Goal: Information Seeking & Learning: Stay updated

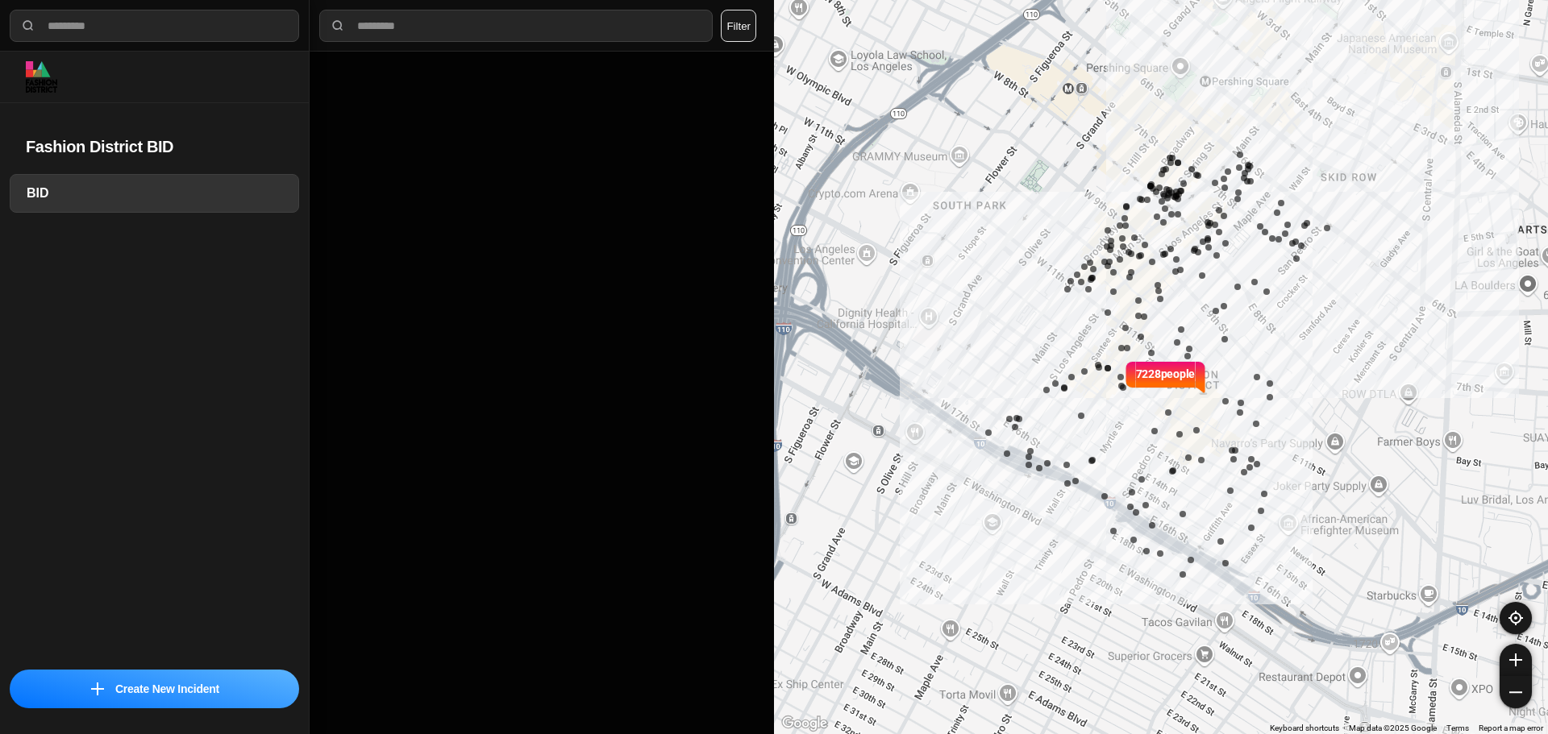
select select "*"
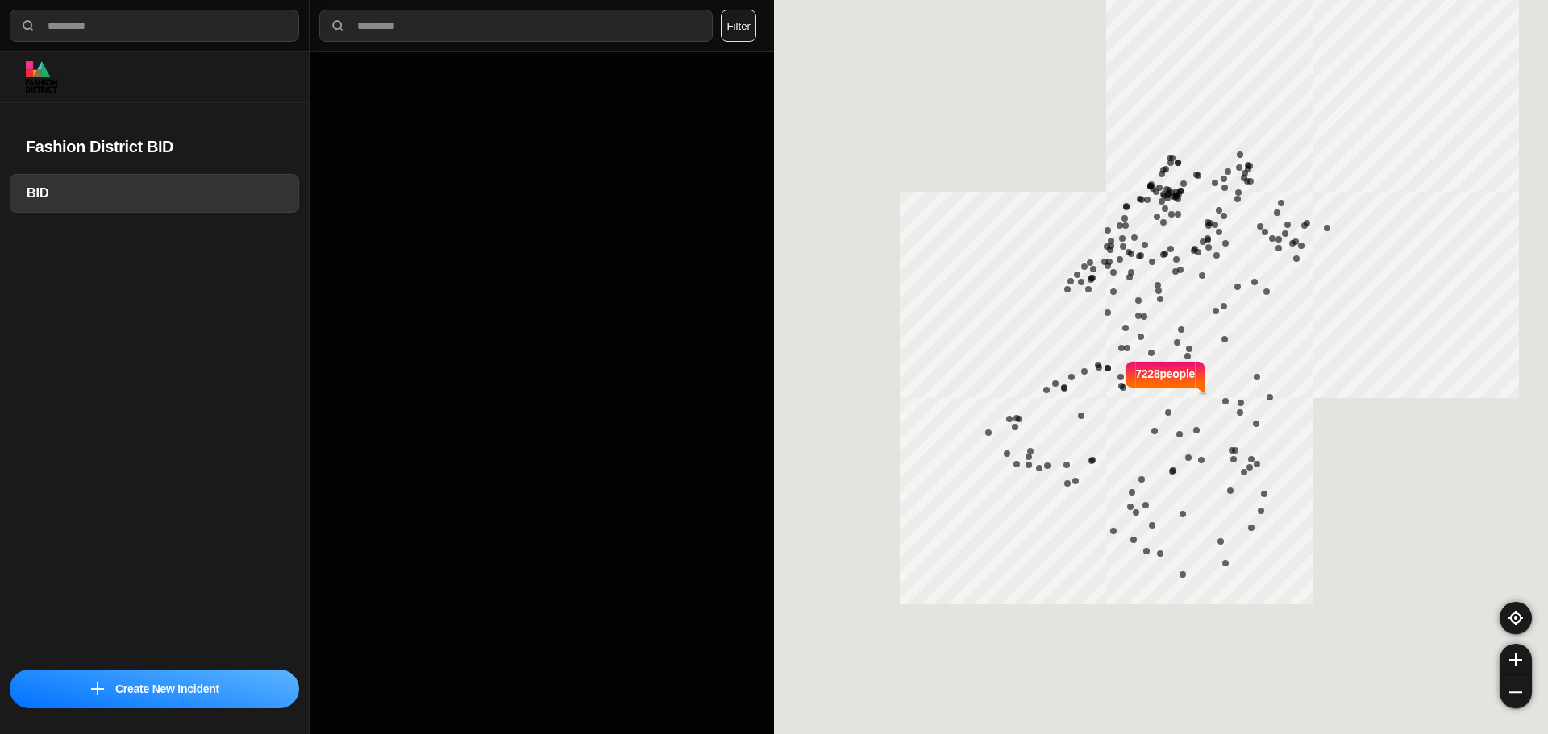
select select "*"
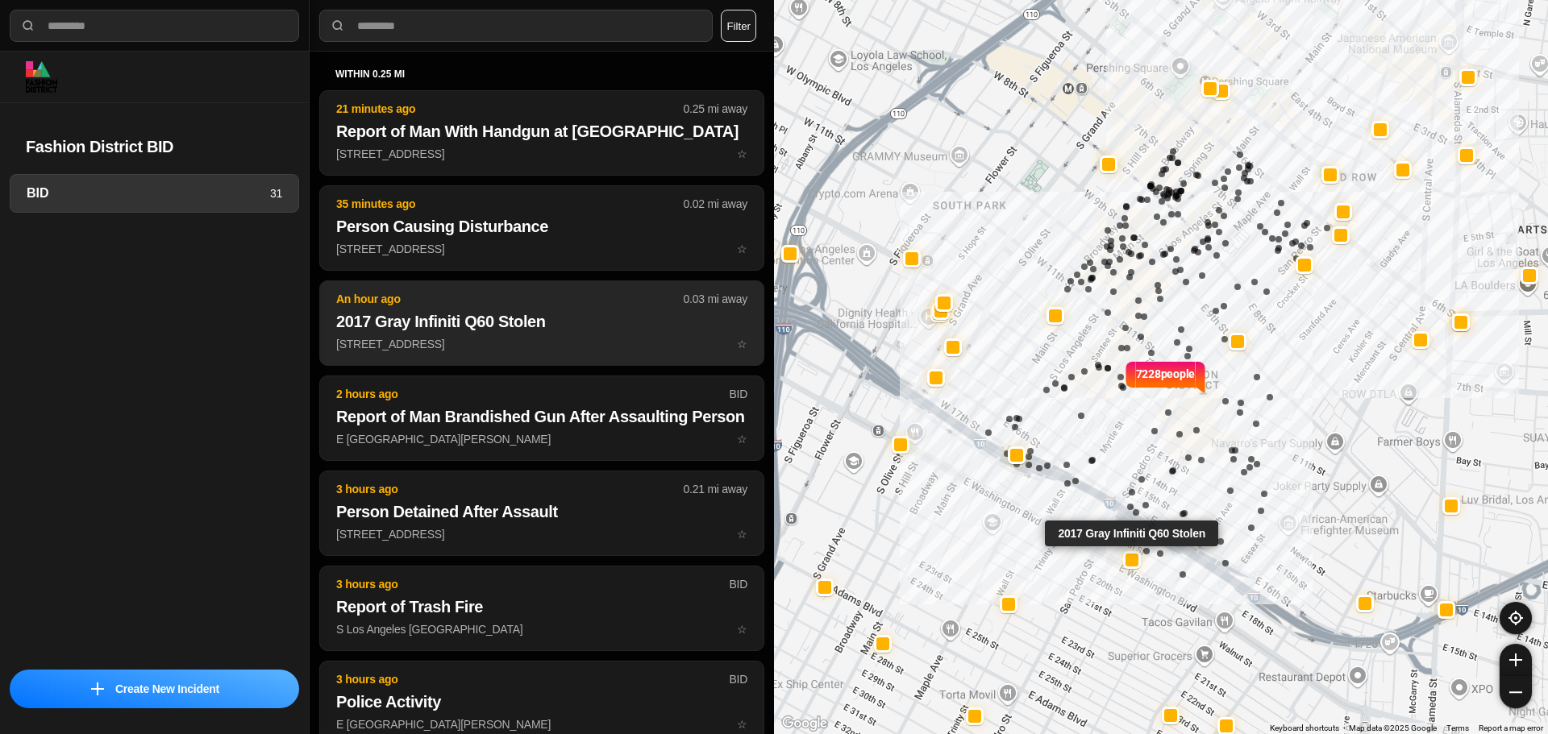
click at [501, 333] on h2 "2017 Gray Infiniti Q60 Stolen" at bounding box center [541, 321] width 411 height 23
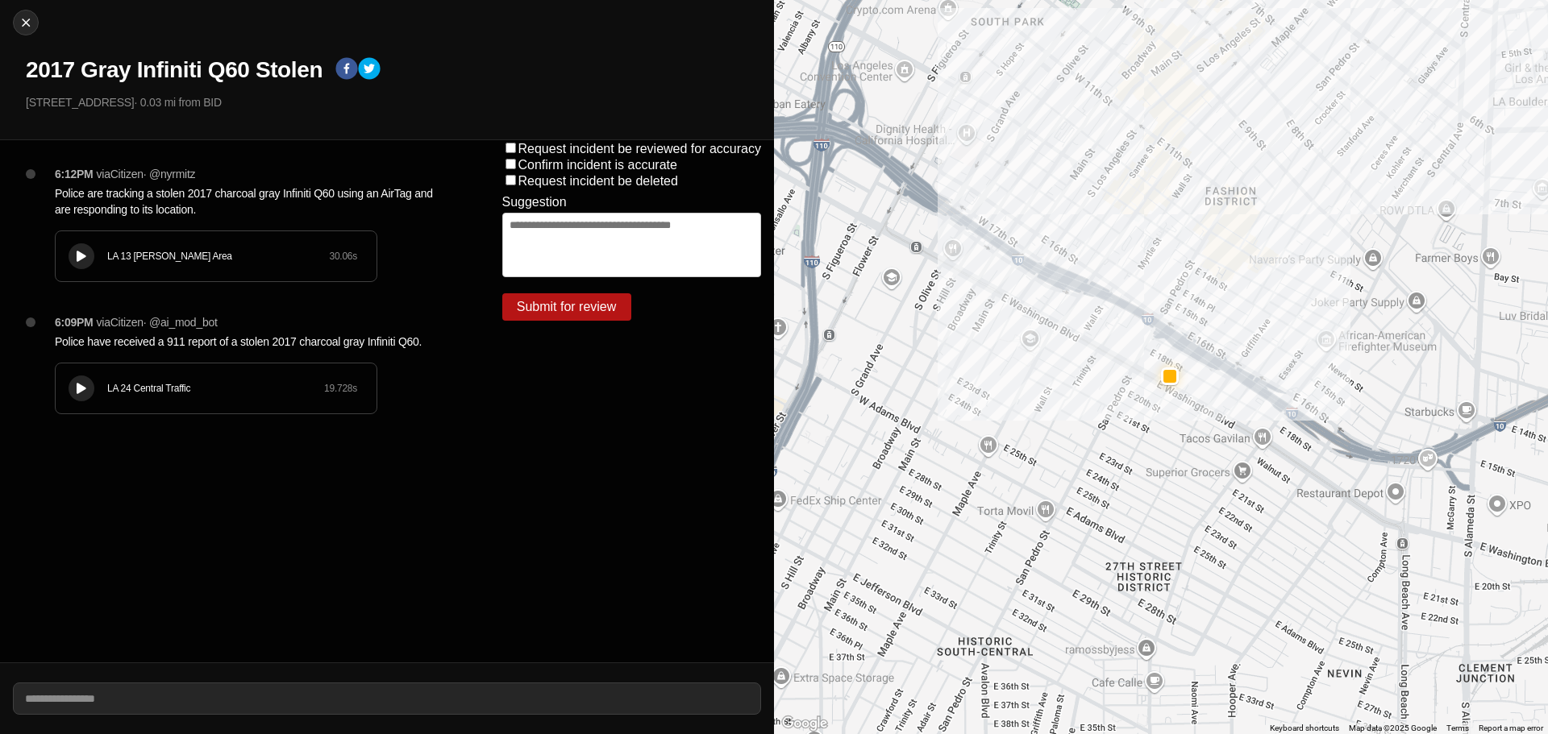
click at [221, 380] on div "LA 24 Central Traffic 19.728 s" at bounding box center [216, 389] width 321 height 50
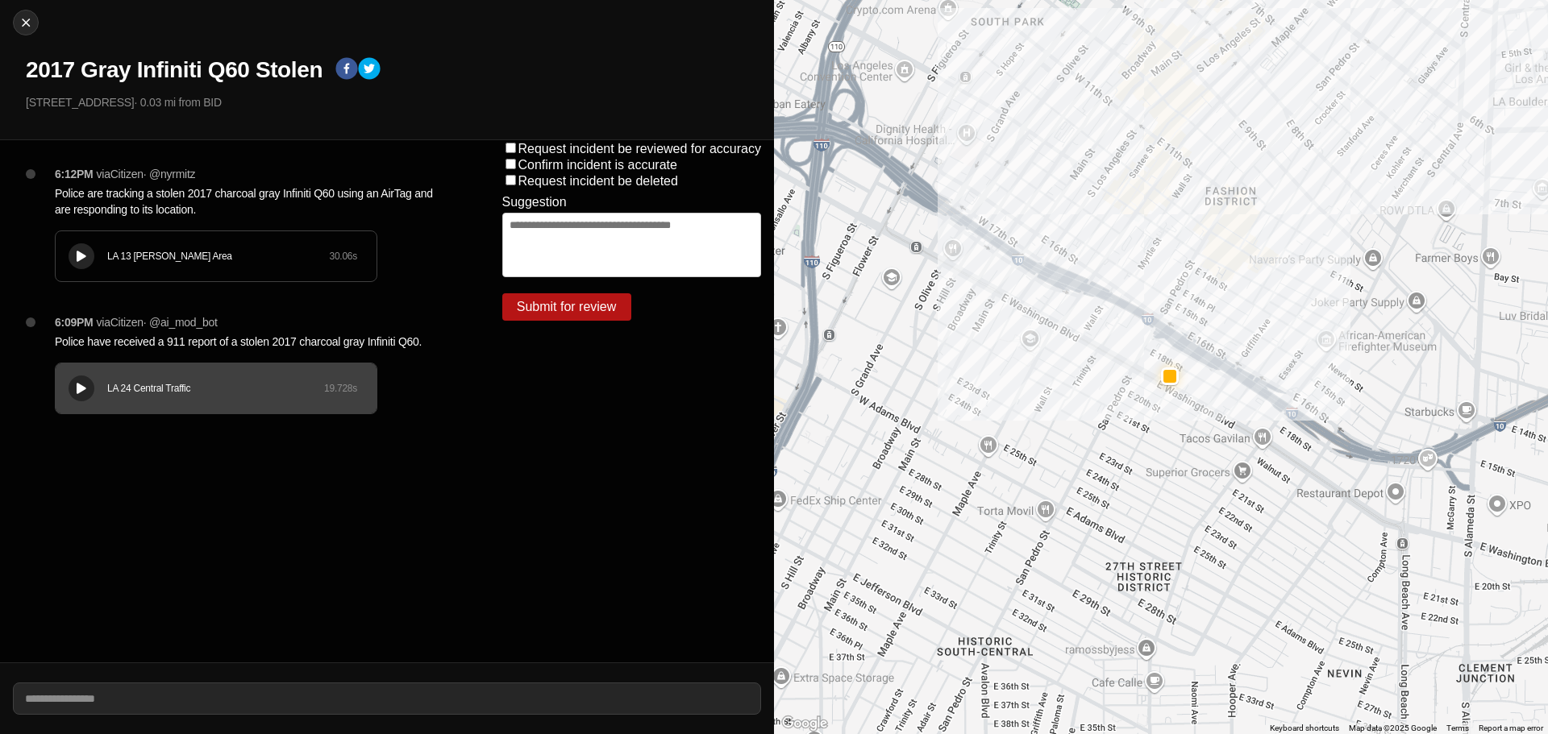
click at [214, 265] on div "LA 13 Newton Area 30.06 s" at bounding box center [216, 256] width 321 height 50
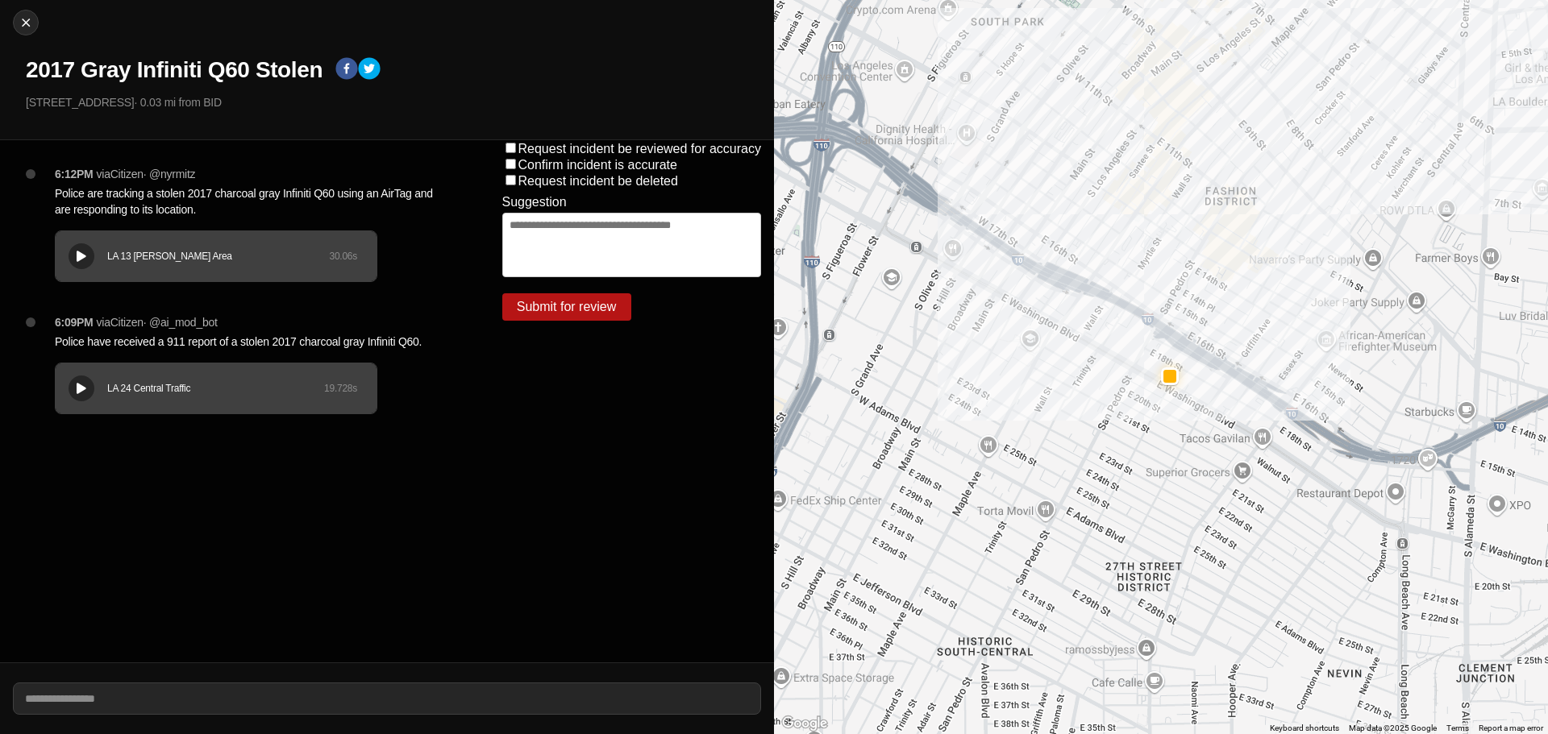
click at [26, 36] on div "Close 2017 Gray Infiniti Q60 Stolen 738 E 18th St · 0.03 mi from BID" at bounding box center [387, 70] width 774 height 140
click at [29, 30] on img at bounding box center [26, 23] width 16 height 16
select select "*"
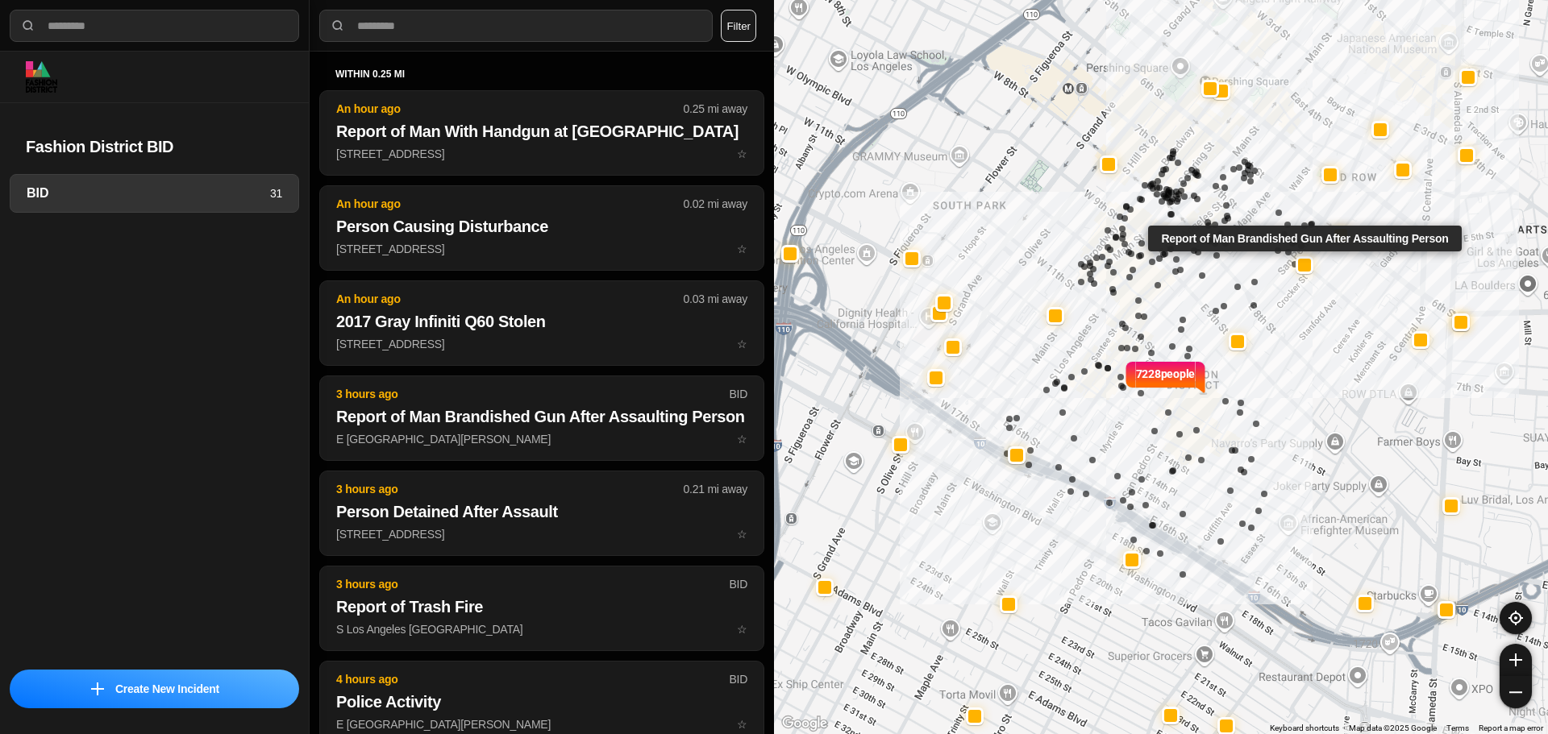
select select "*"
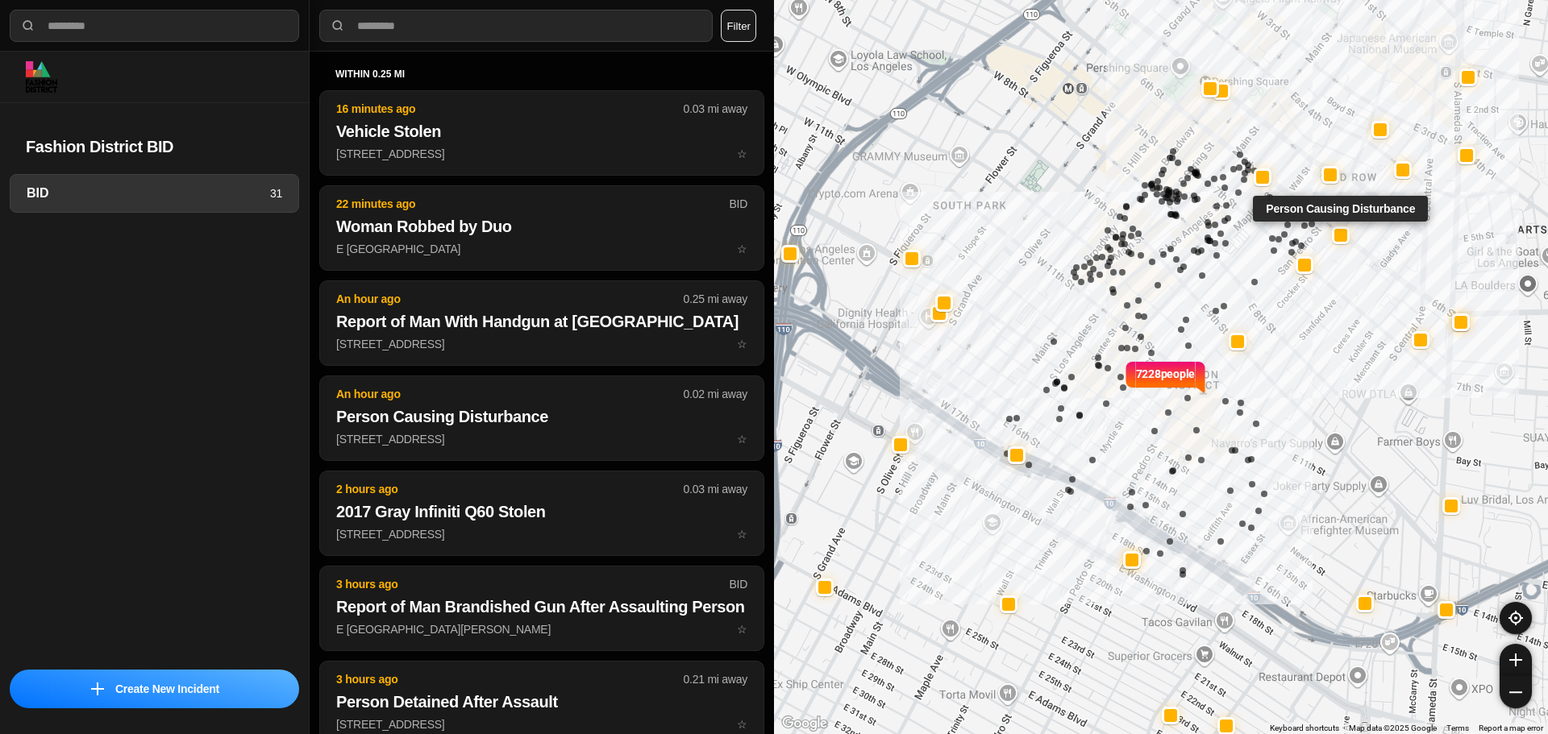
select select "*"
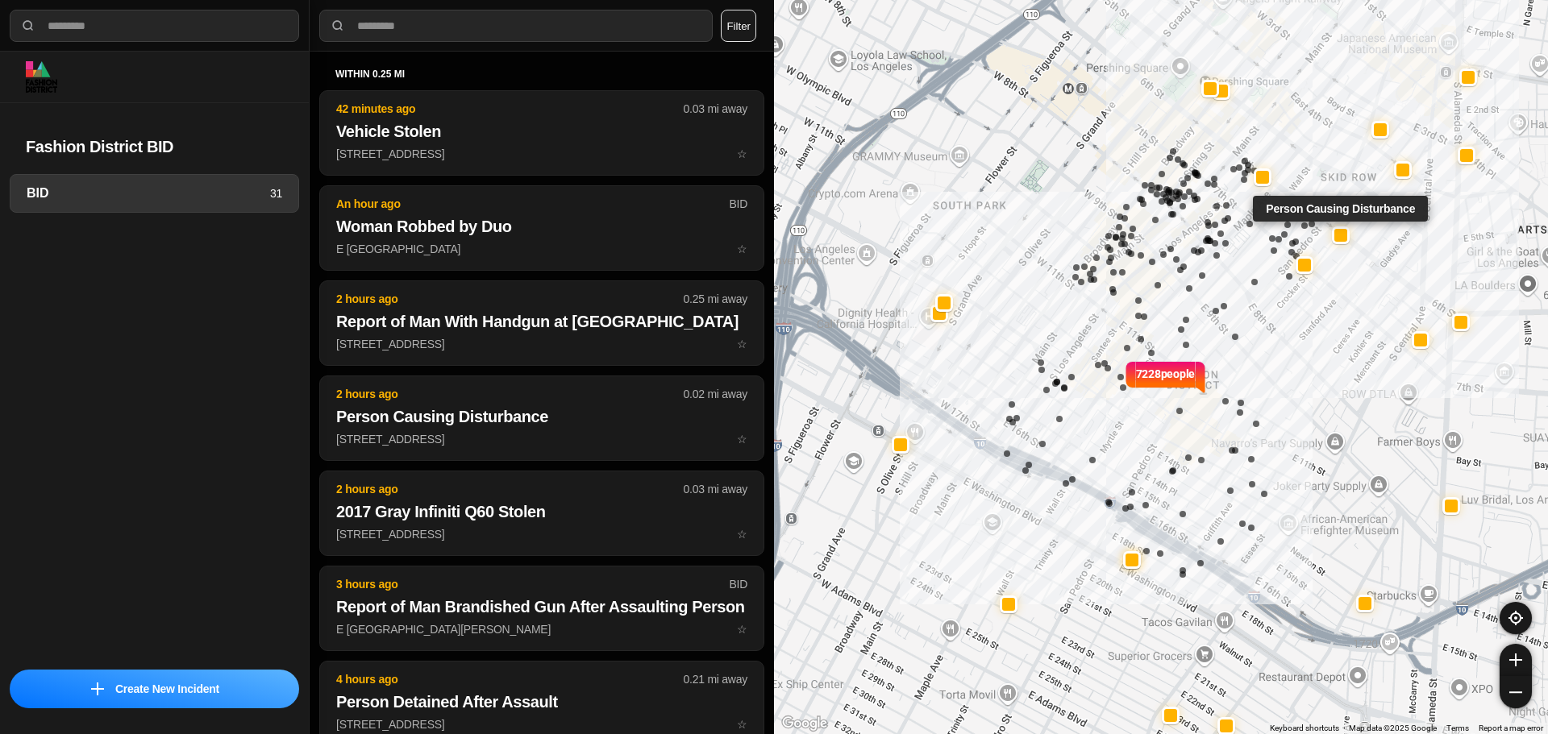
select select "*"
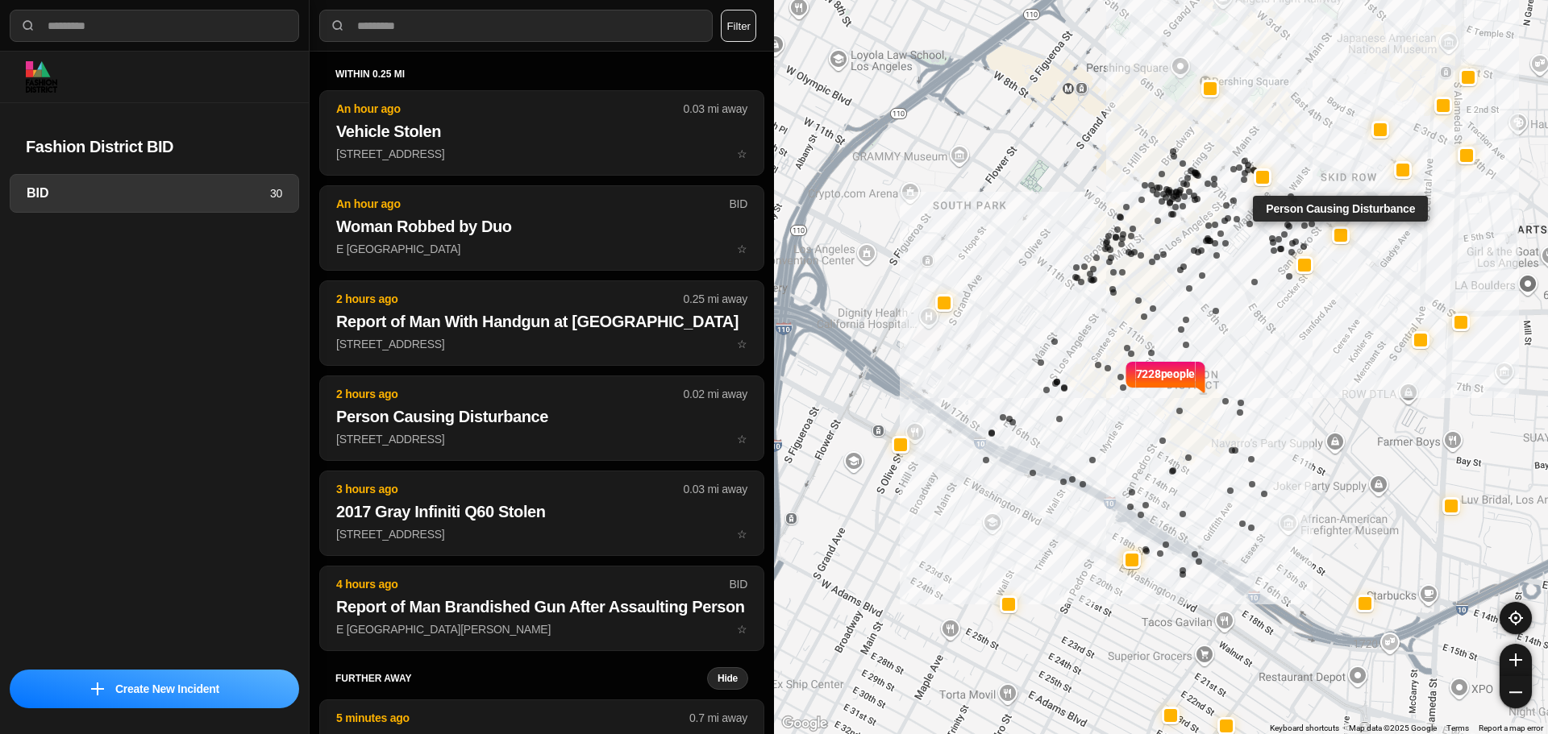
select select "*"
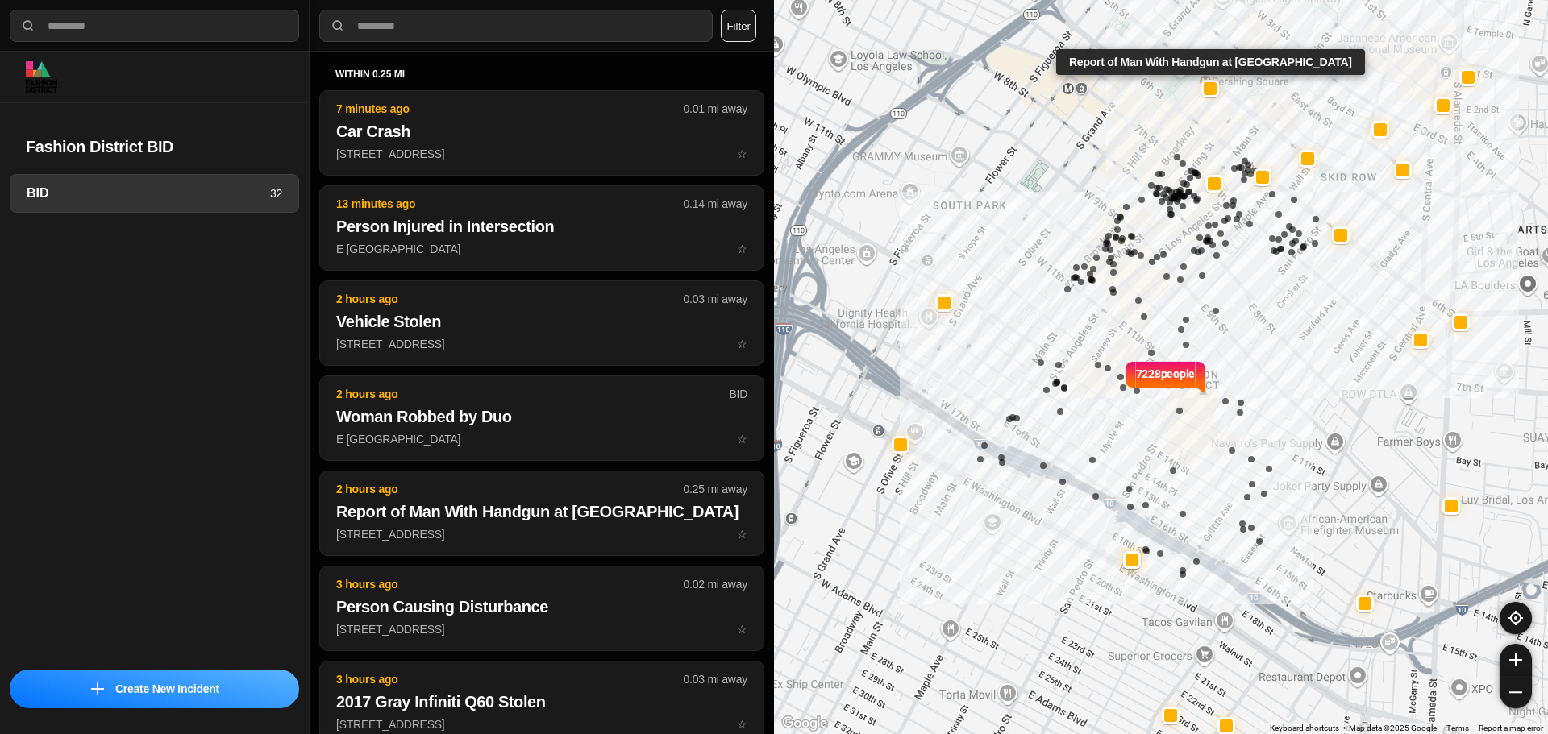
select select "*"
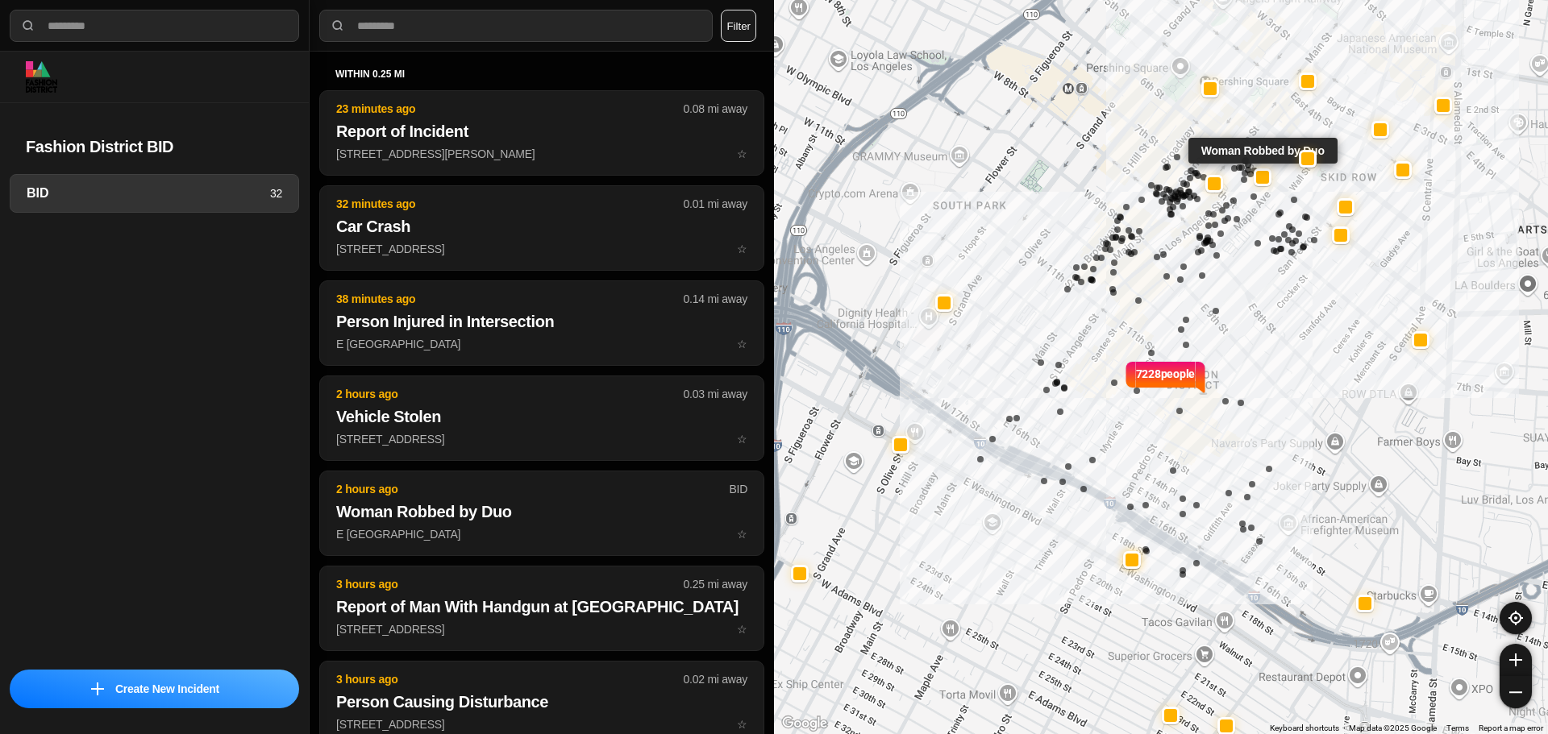
select select "*"
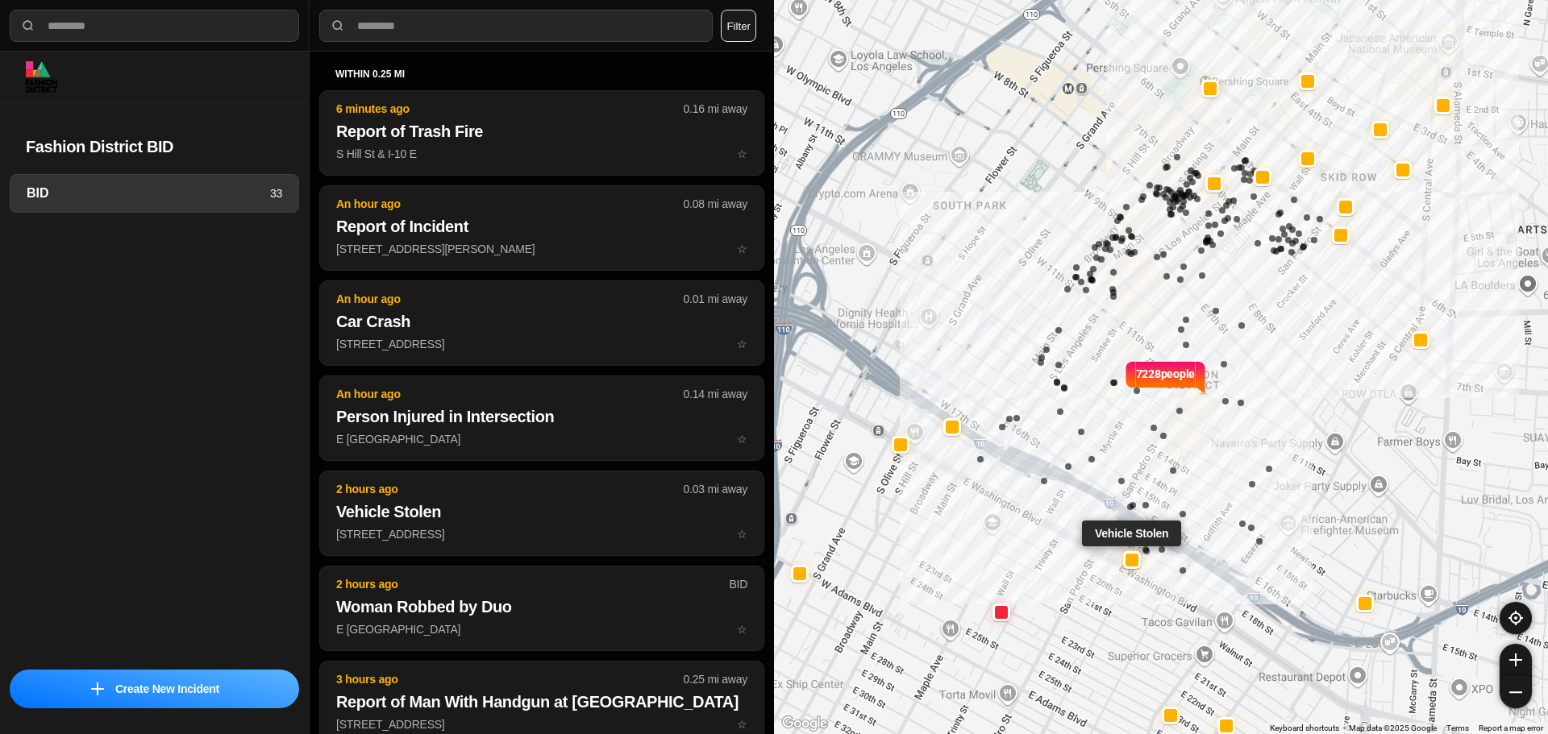
select select "*"
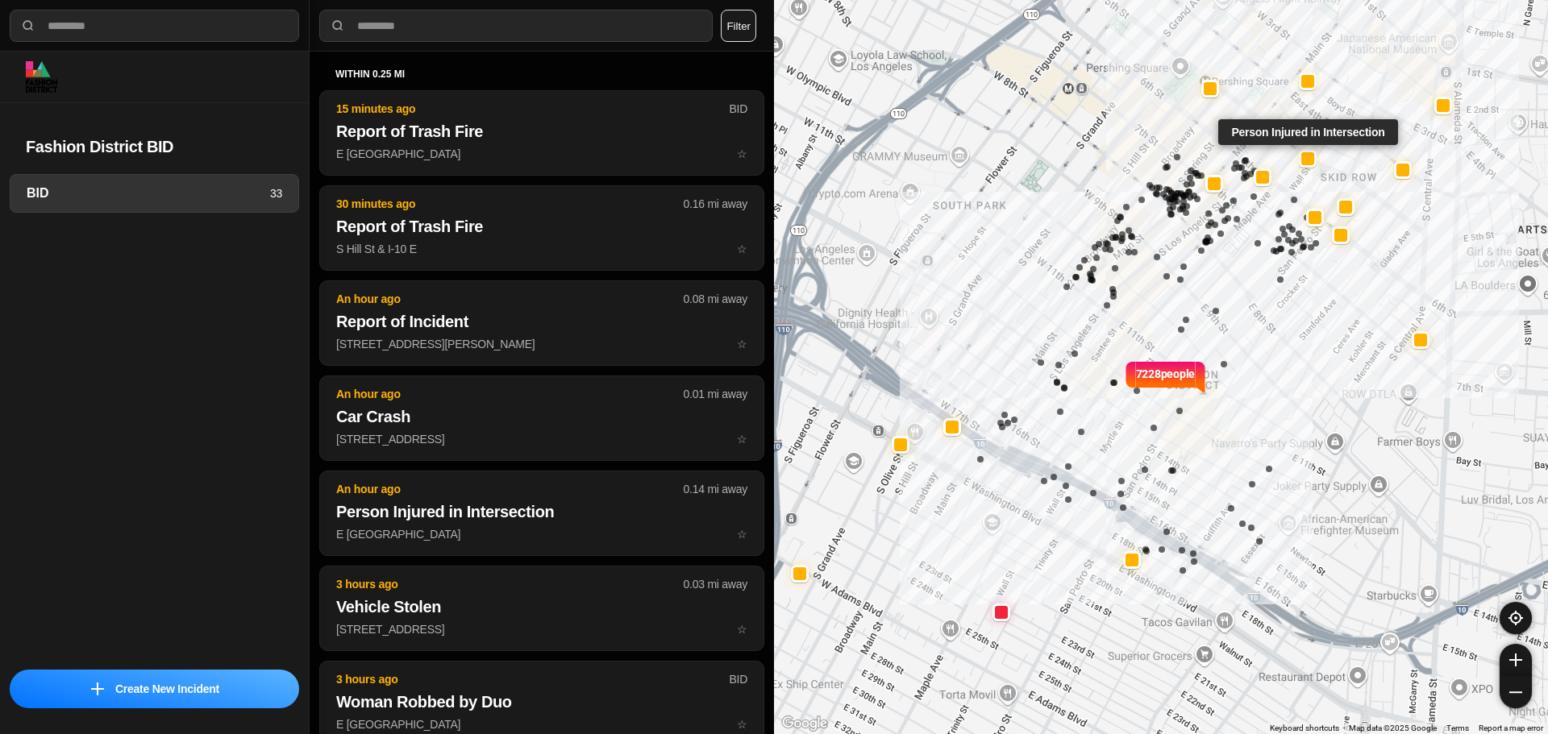
select select "*"
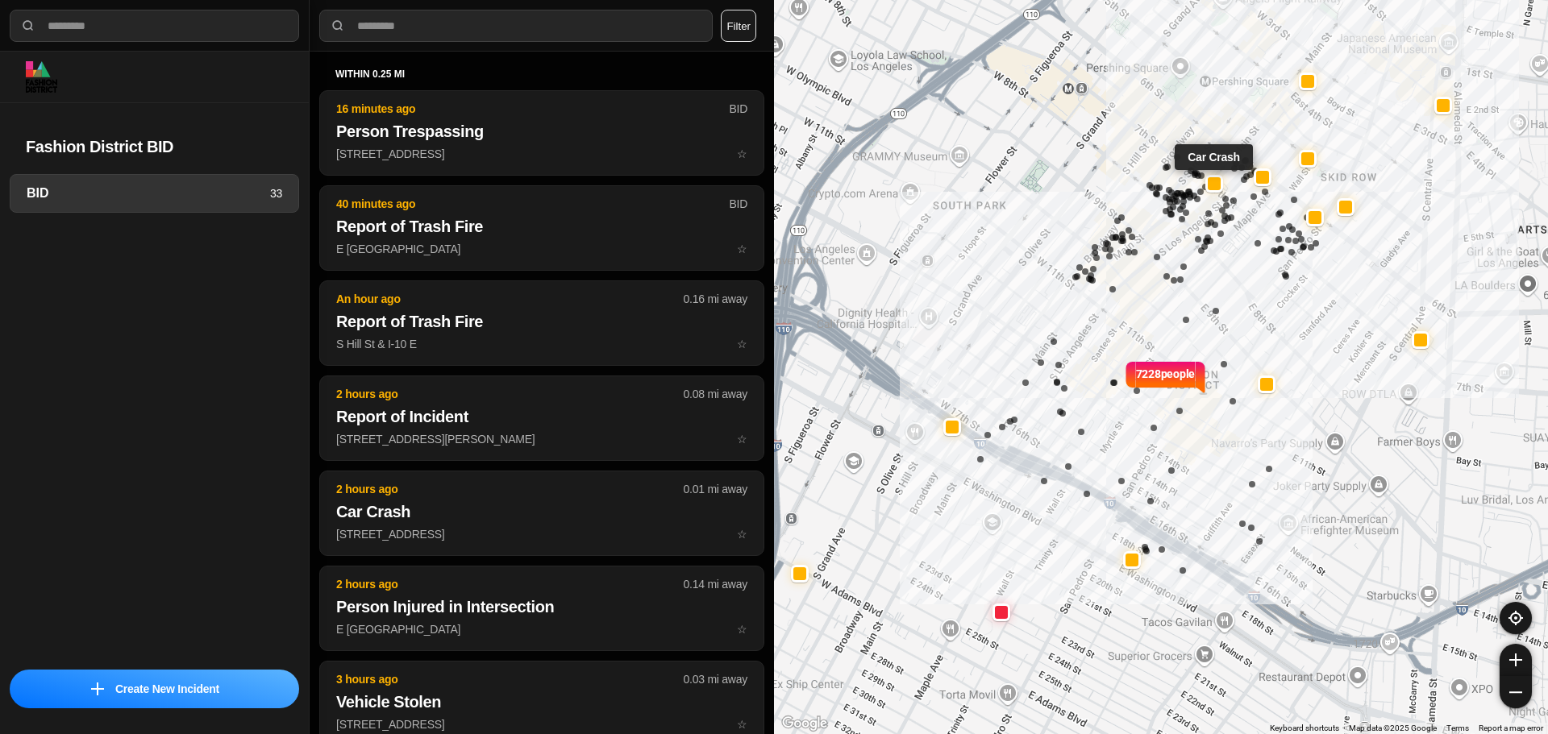
select select "*"
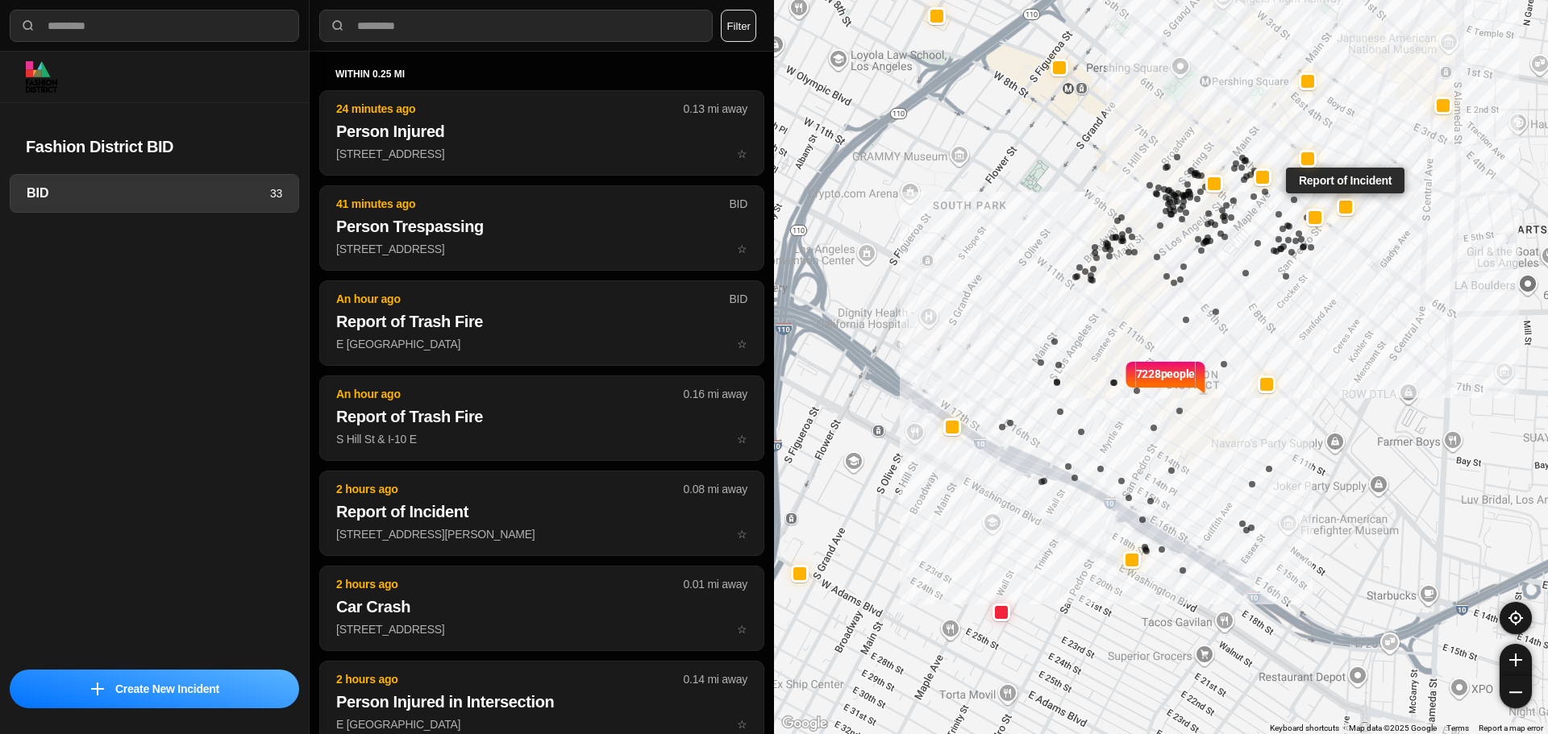
select select "*"
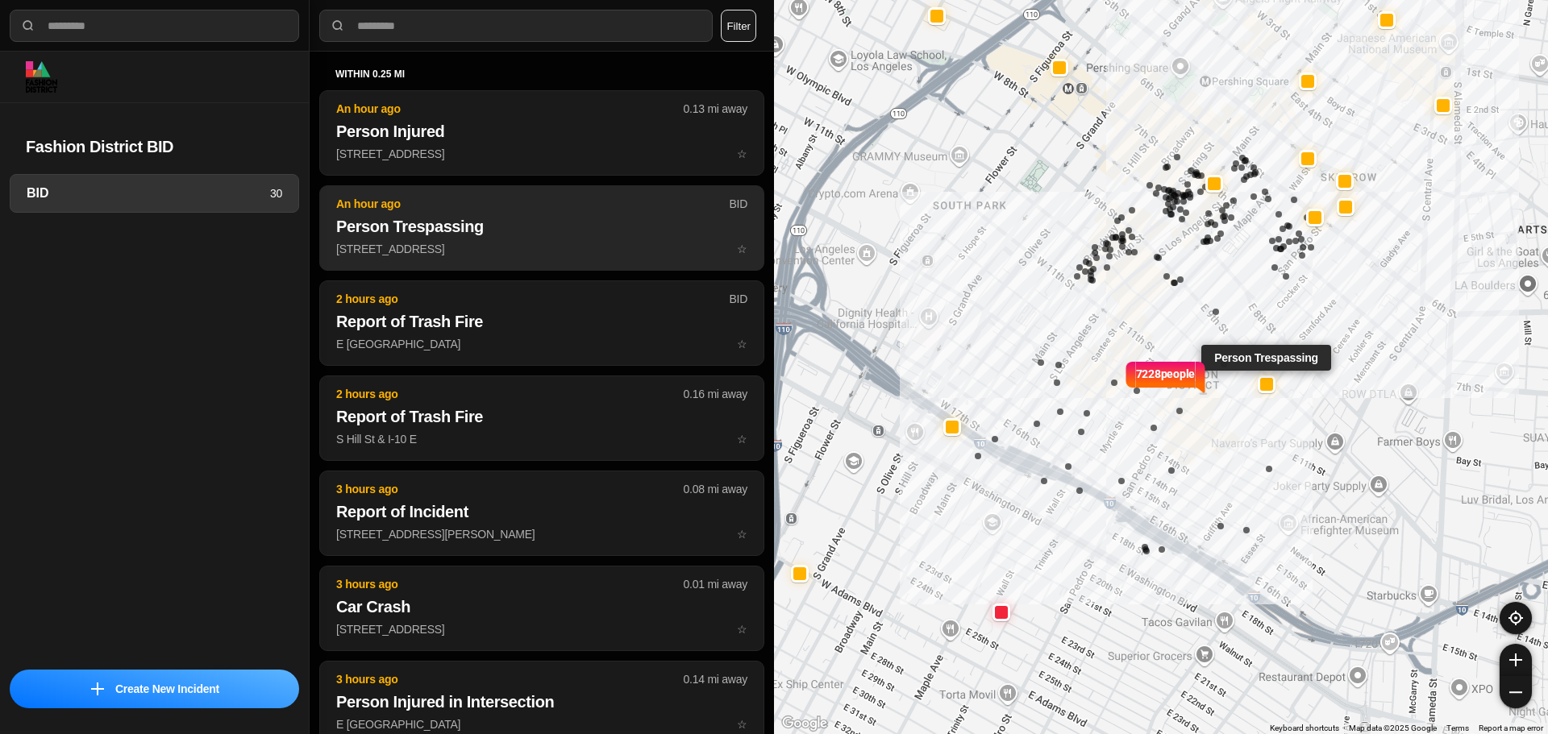
click at [558, 235] on h2 "Person Trespassing" at bounding box center [541, 226] width 411 height 23
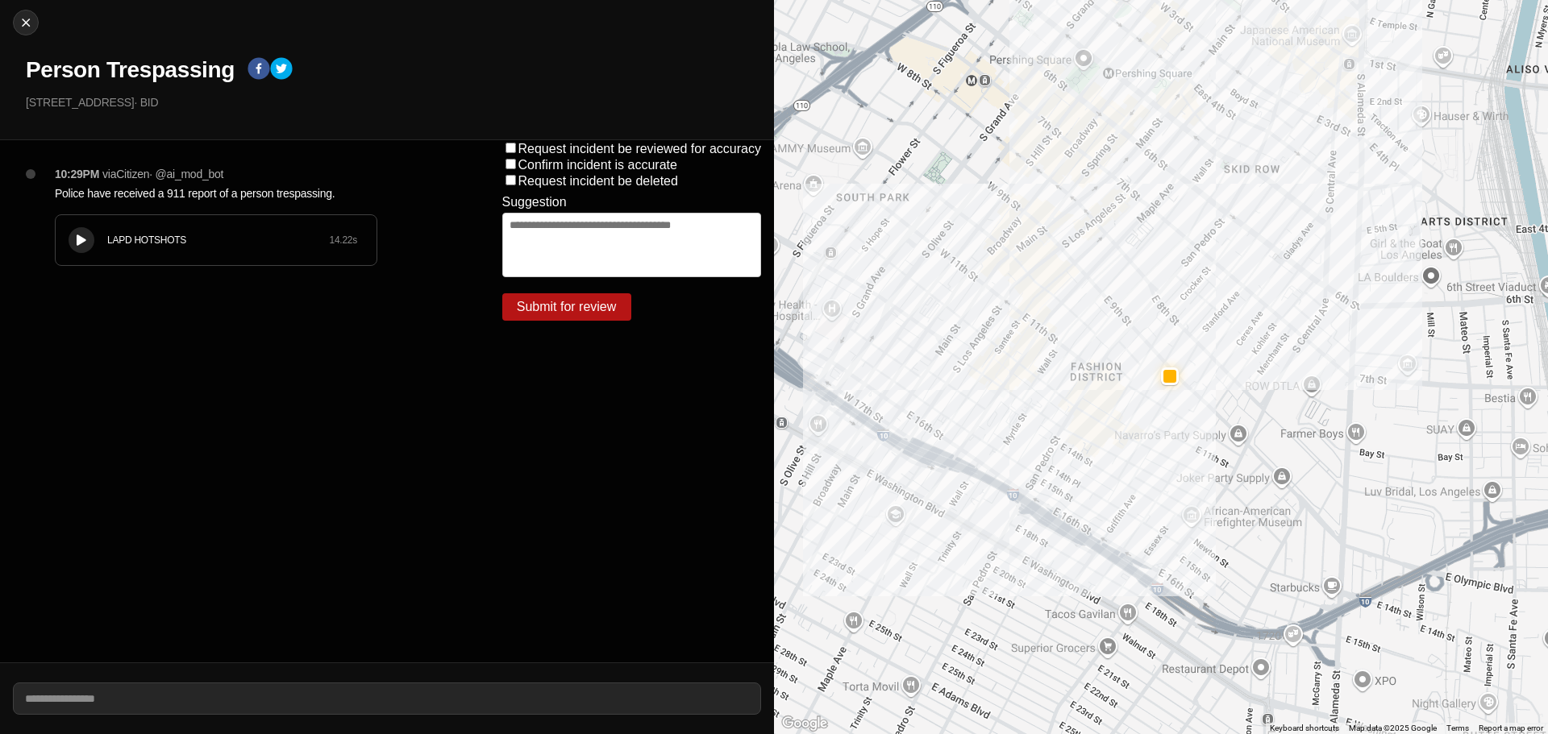
click at [89, 228] on div "LAPD HOTSHOTS 14.22 s" at bounding box center [216, 240] width 321 height 50
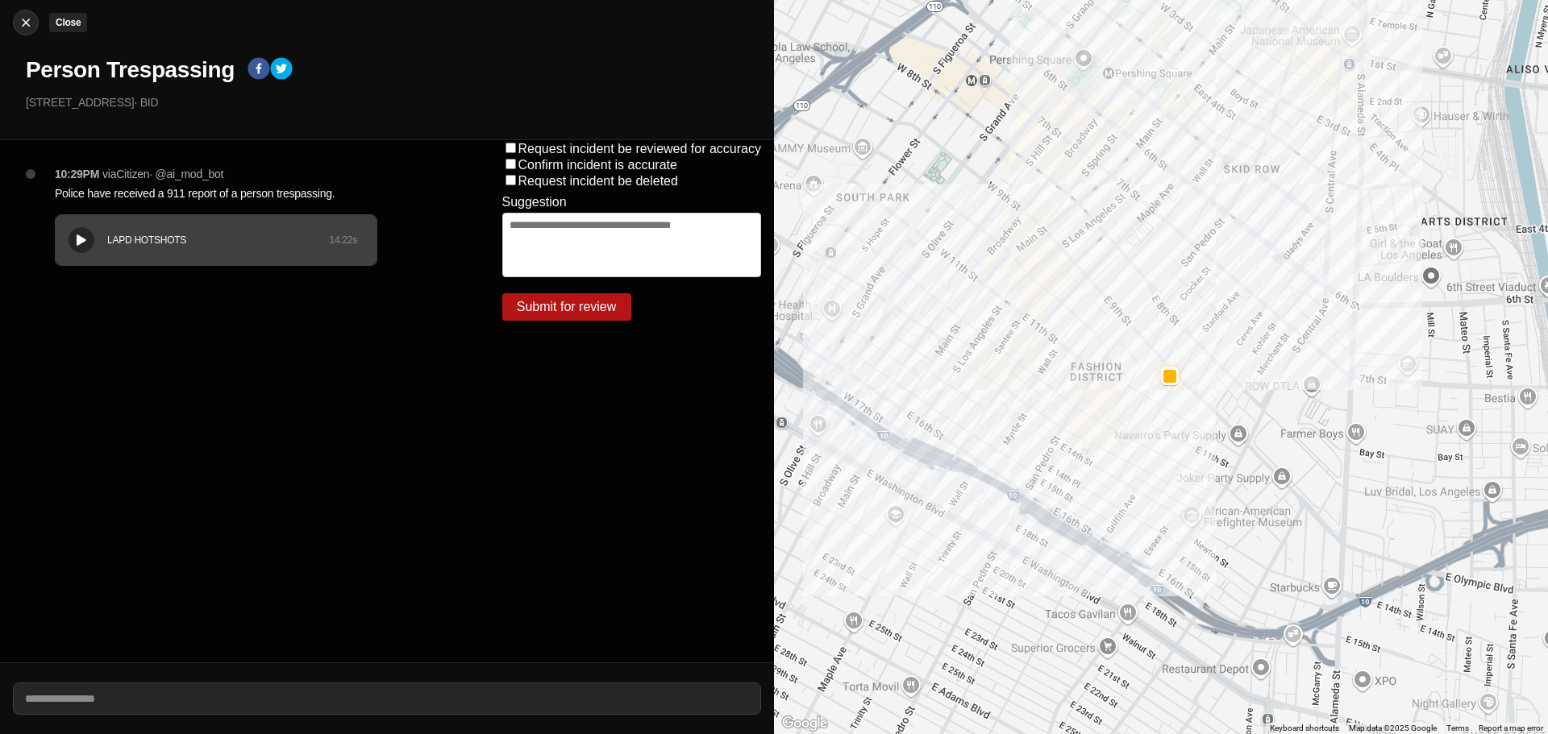
click at [35, 22] on div at bounding box center [26, 23] width 24 height 16
select select "*"
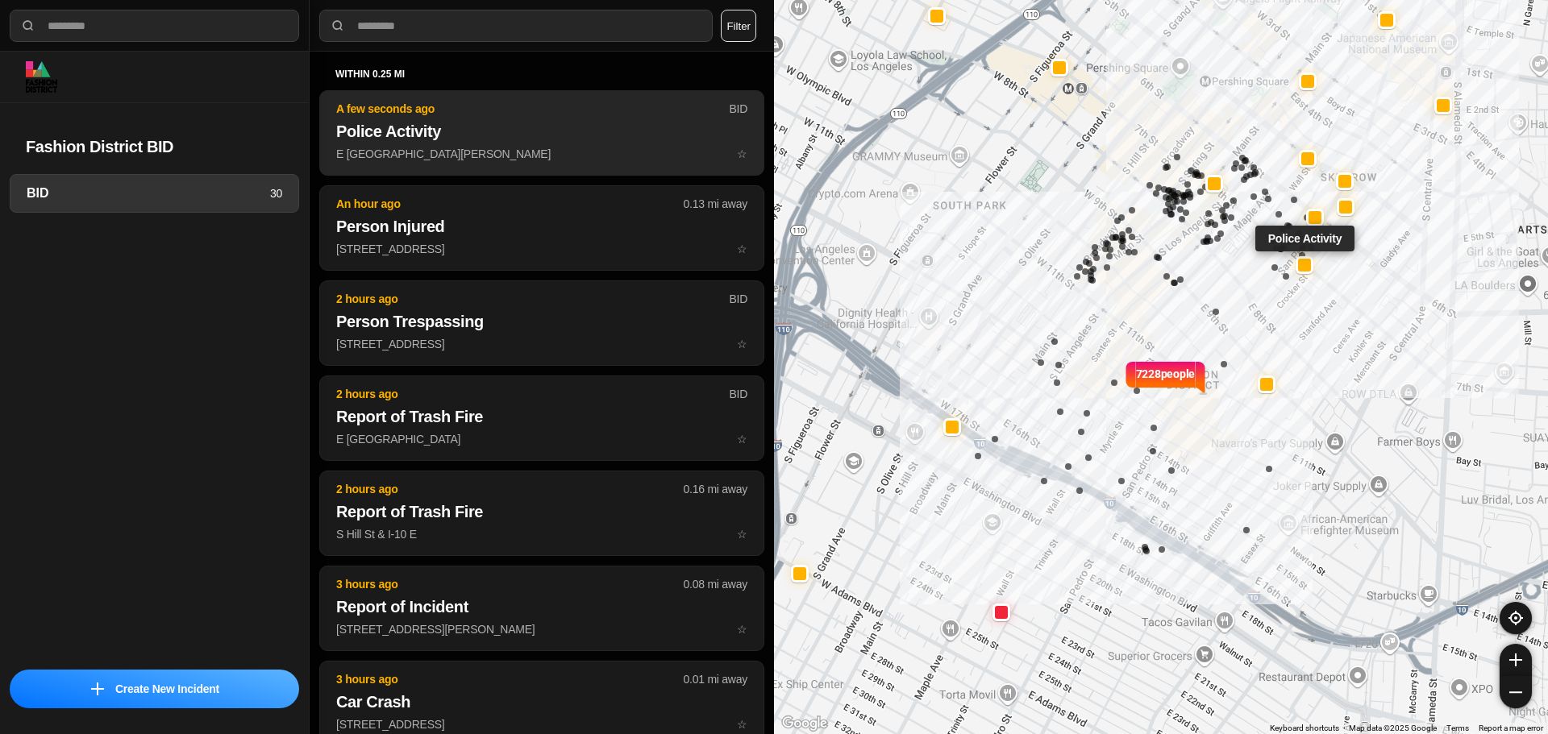
click at [385, 116] on p "A few seconds ago" at bounding box center [532, 109] width 393 height 16
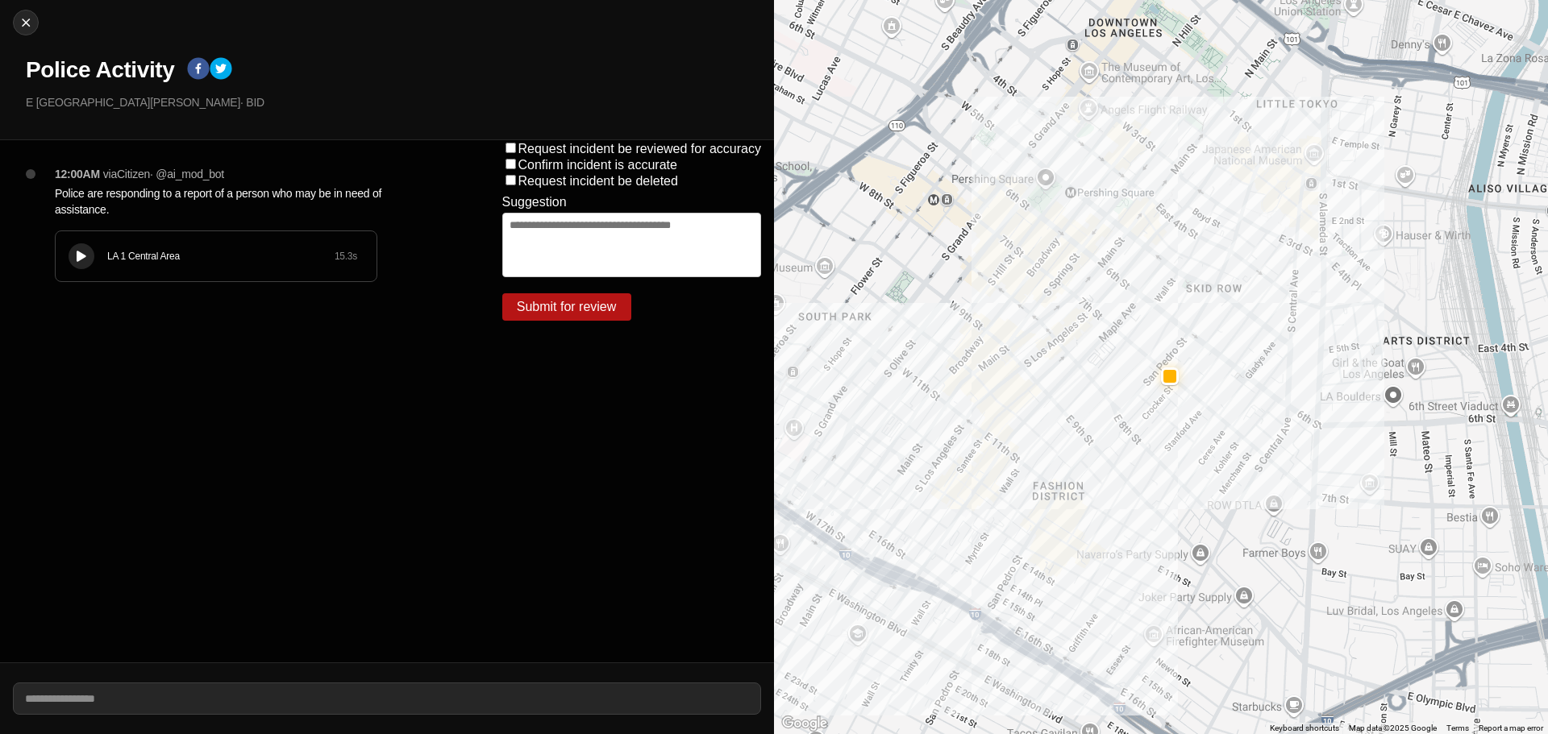
click at [136, 251] on div "LA 1 Central Area" at bounding box center [220, 256] width 227 height 13
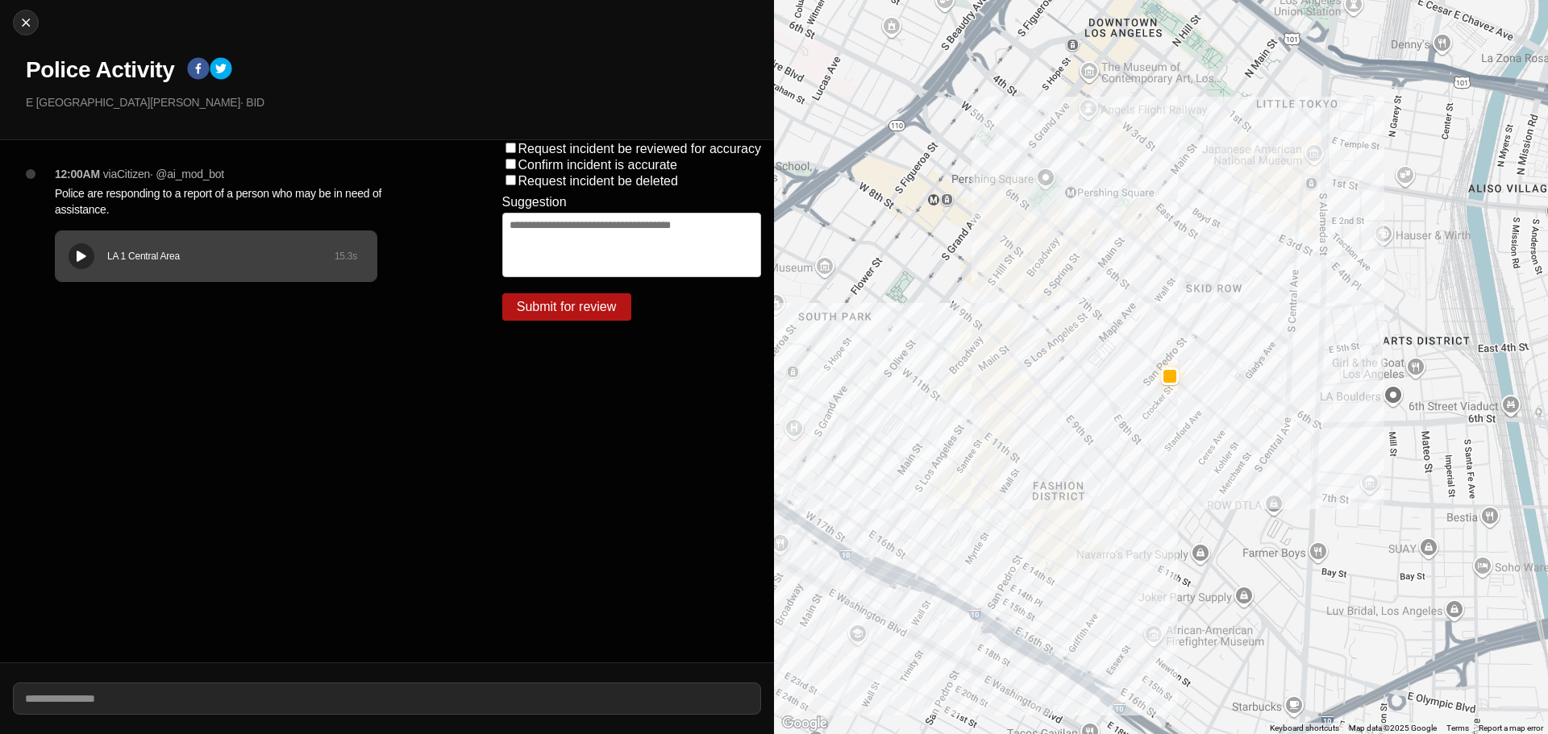
click at [71, 238] on div "LA 1 Central Area 15.3 s" at bounding box center [216, 256] width 321 height 50
click at [18, 22] on div at bounding box center [26, 23] width 24 height 16
select select "*"
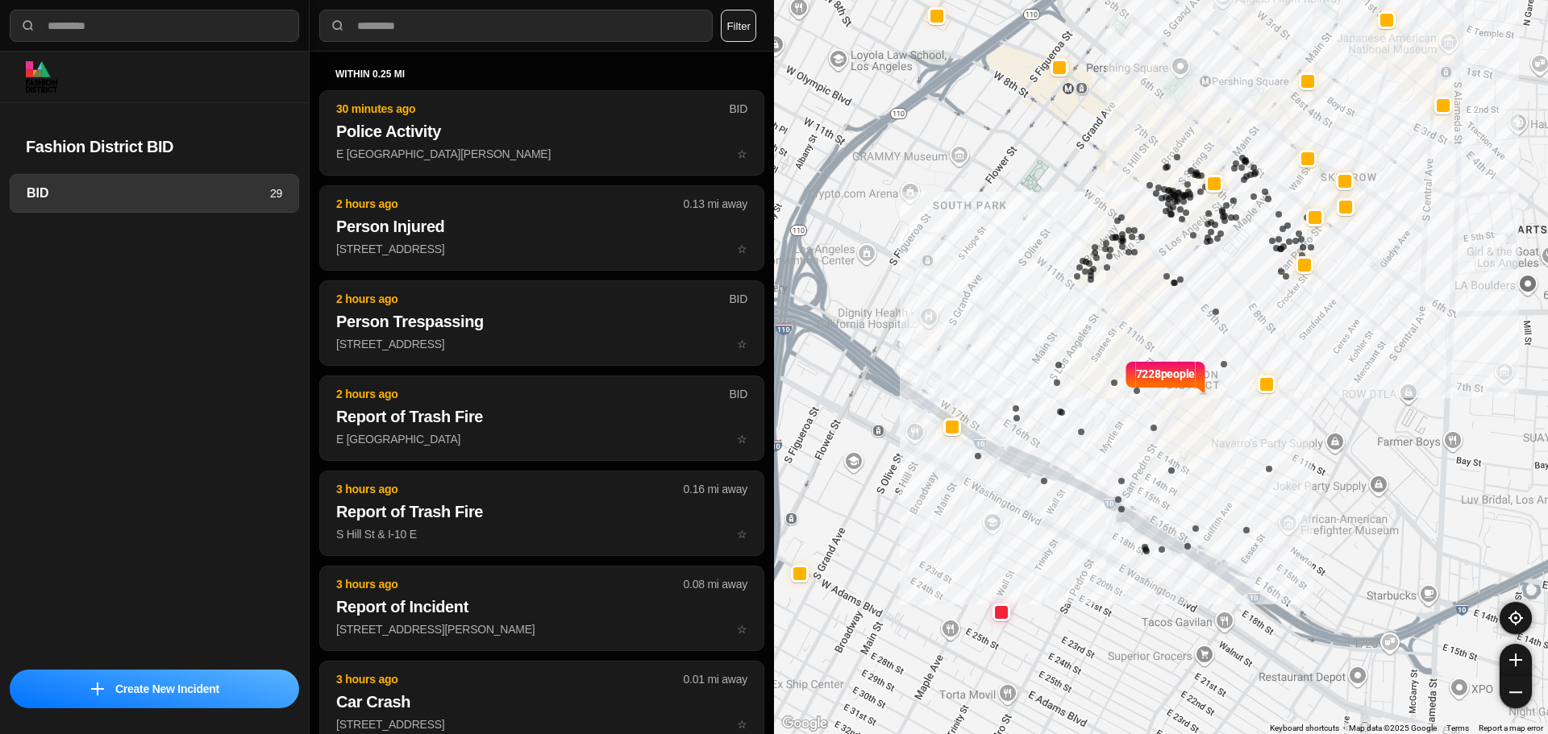
select select "*"
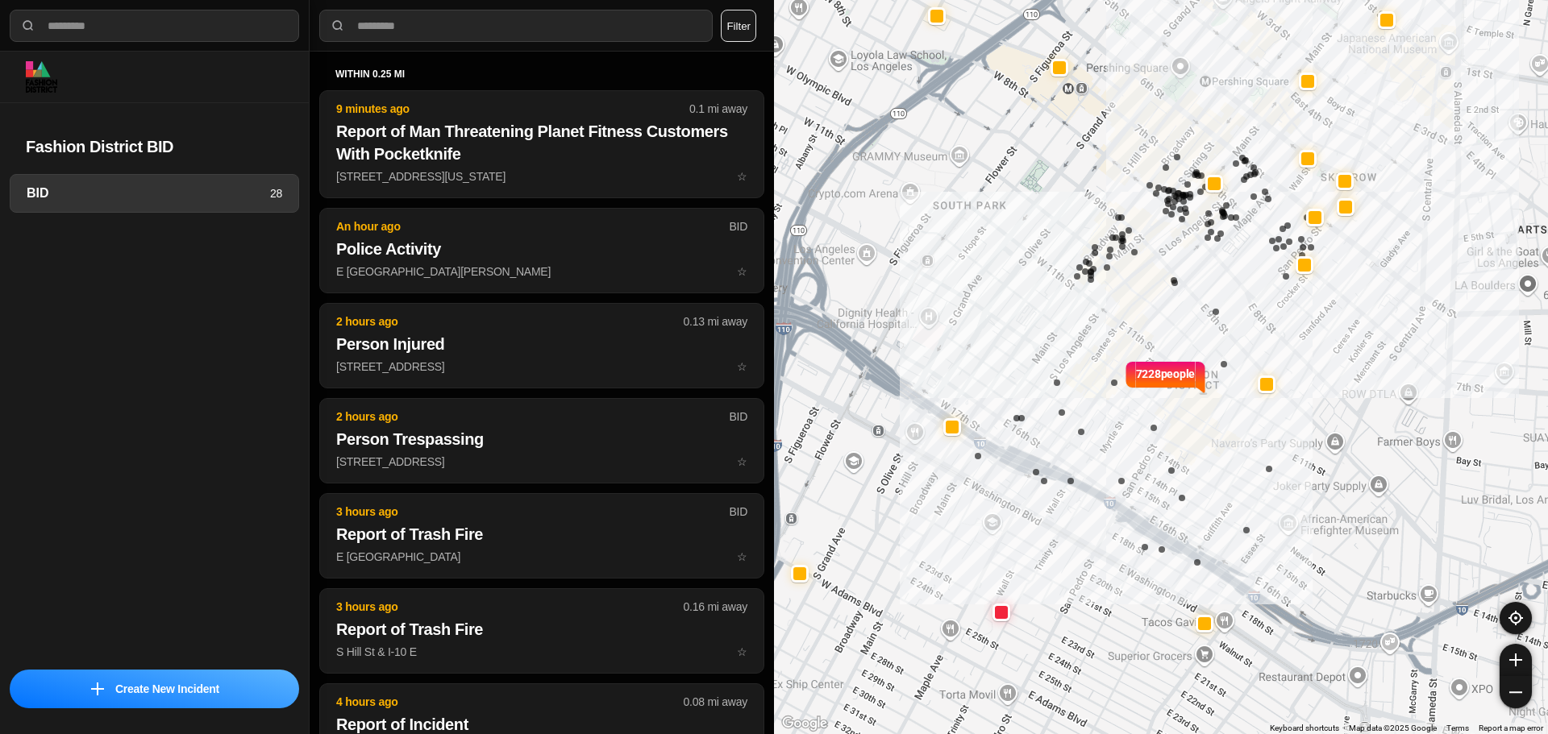
select select "*"
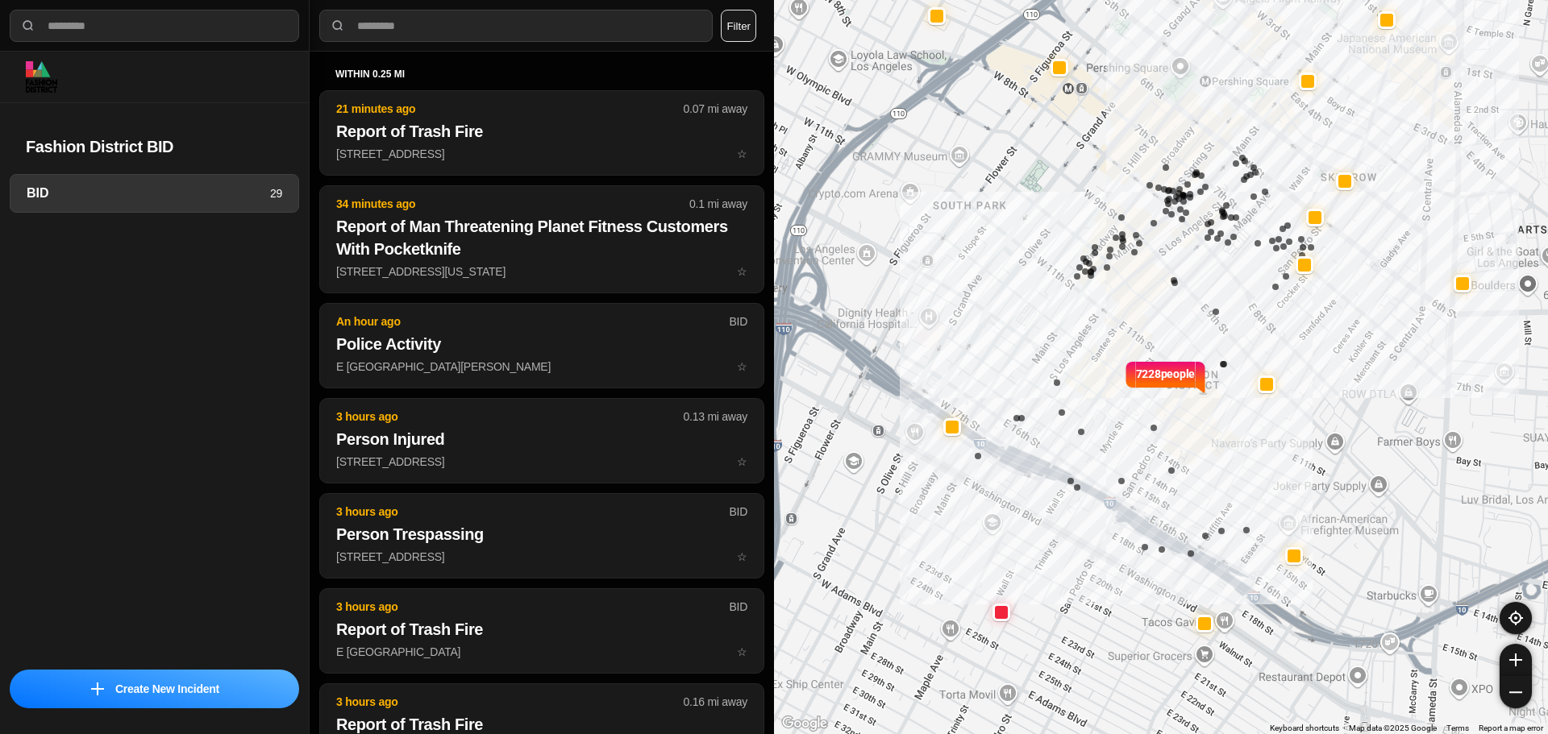
select select "*"
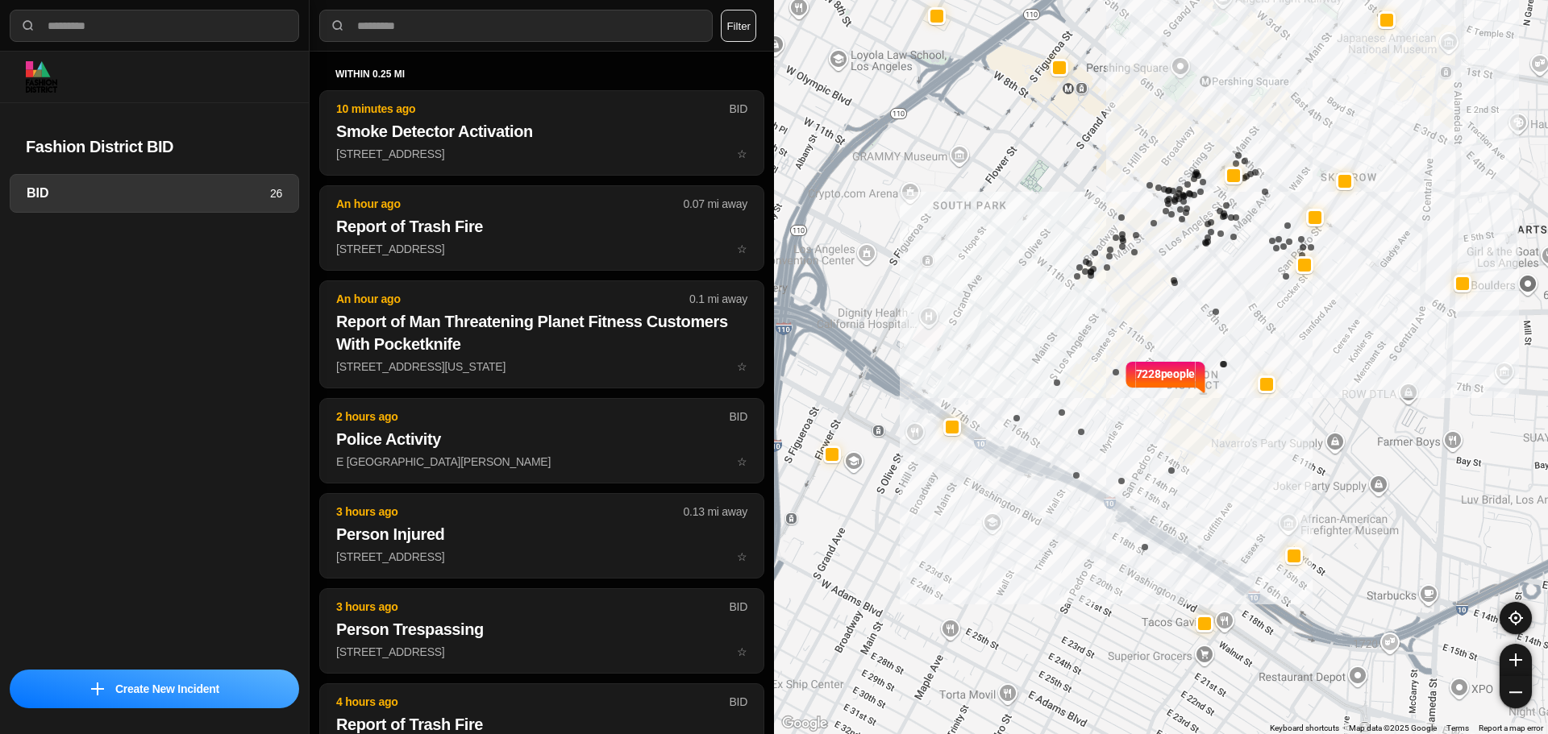
select select "*"
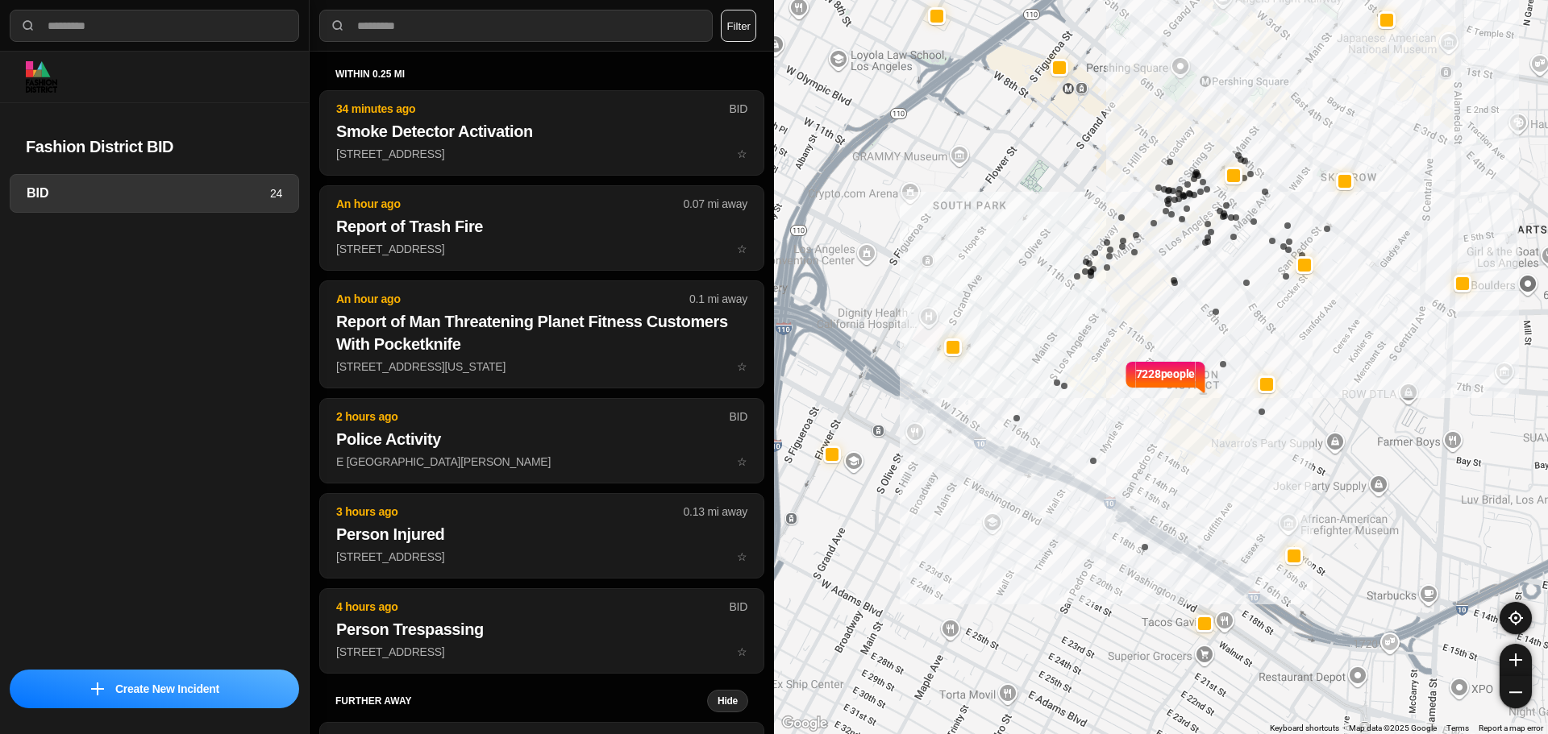
select select "*"
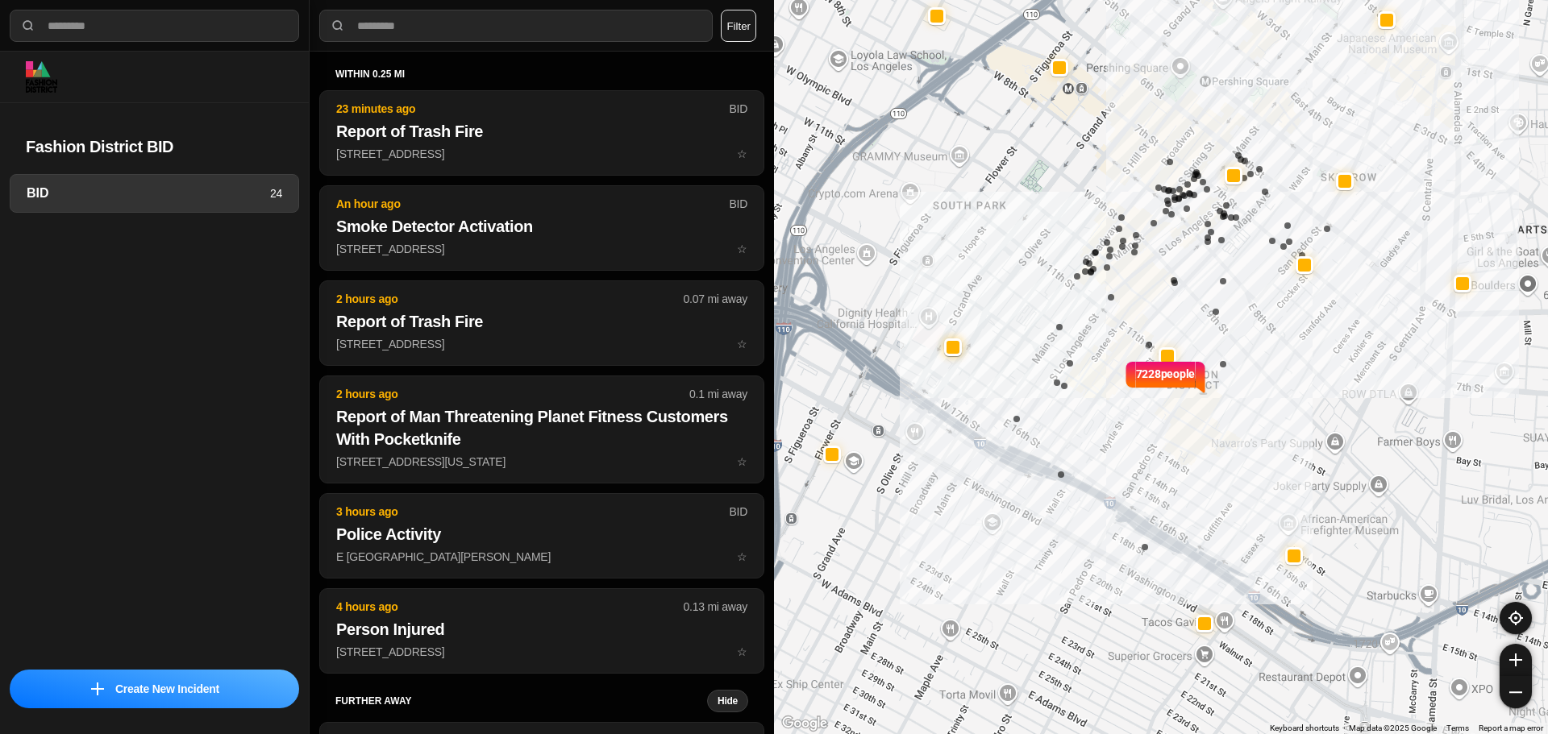
select select "*"
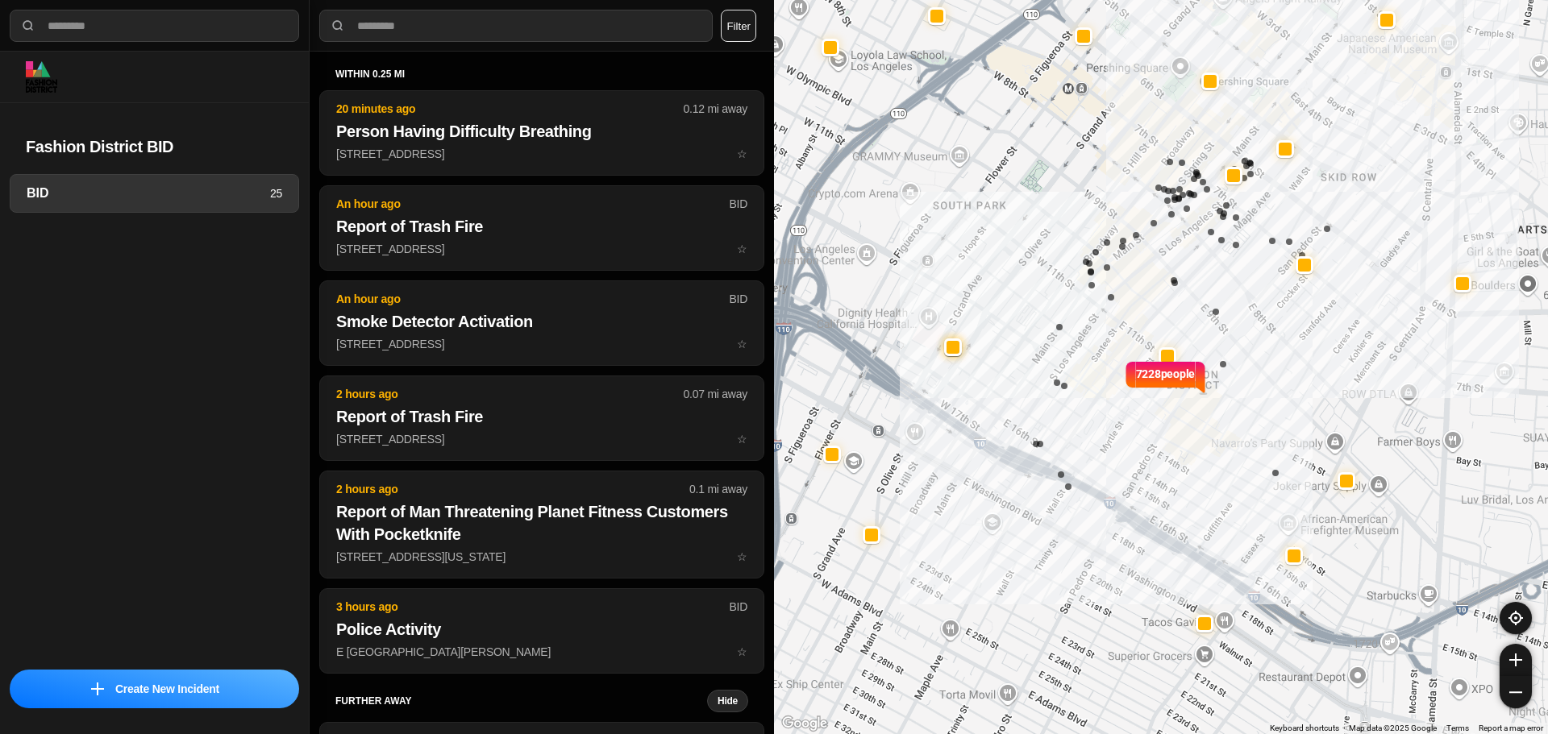
select select "*"
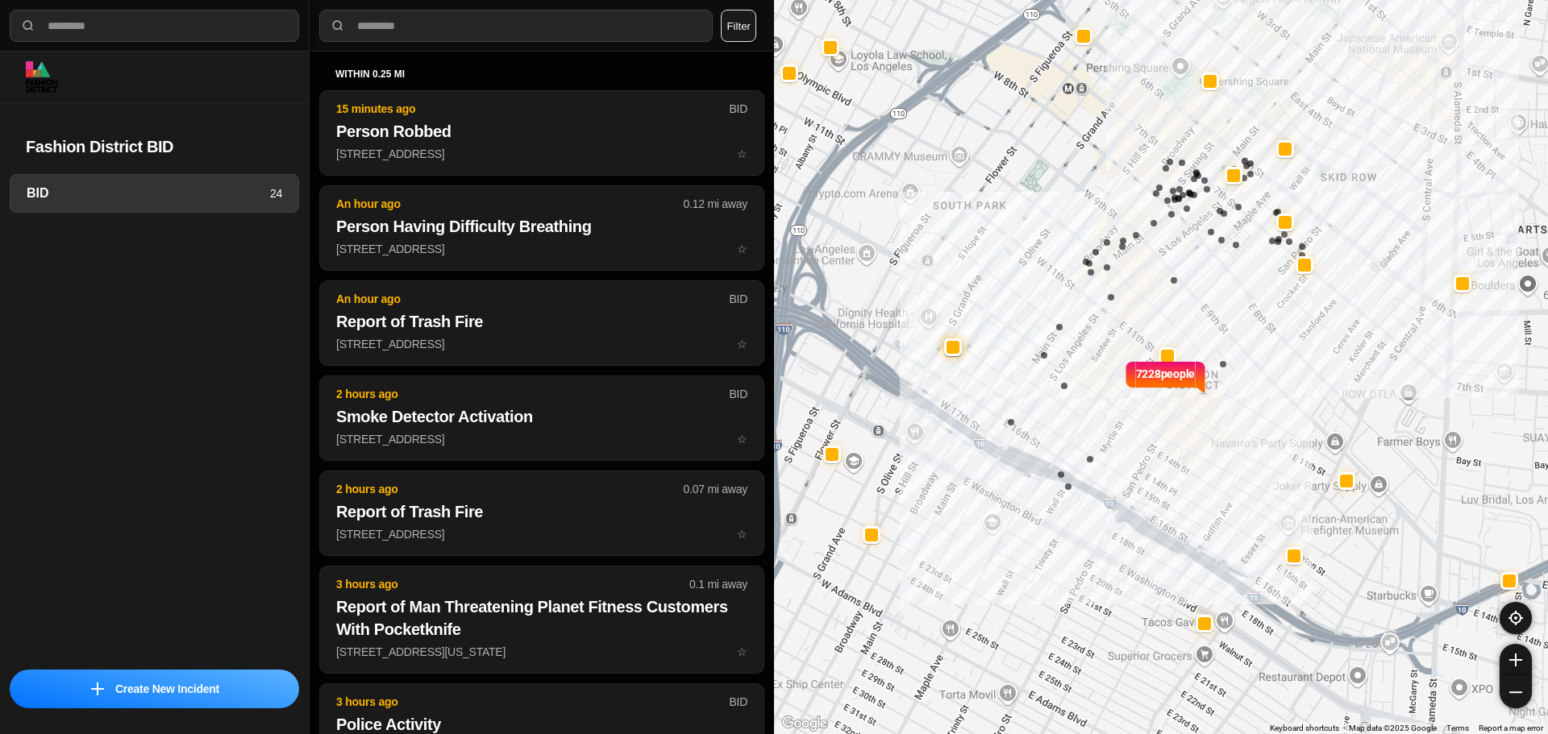
select select "*"
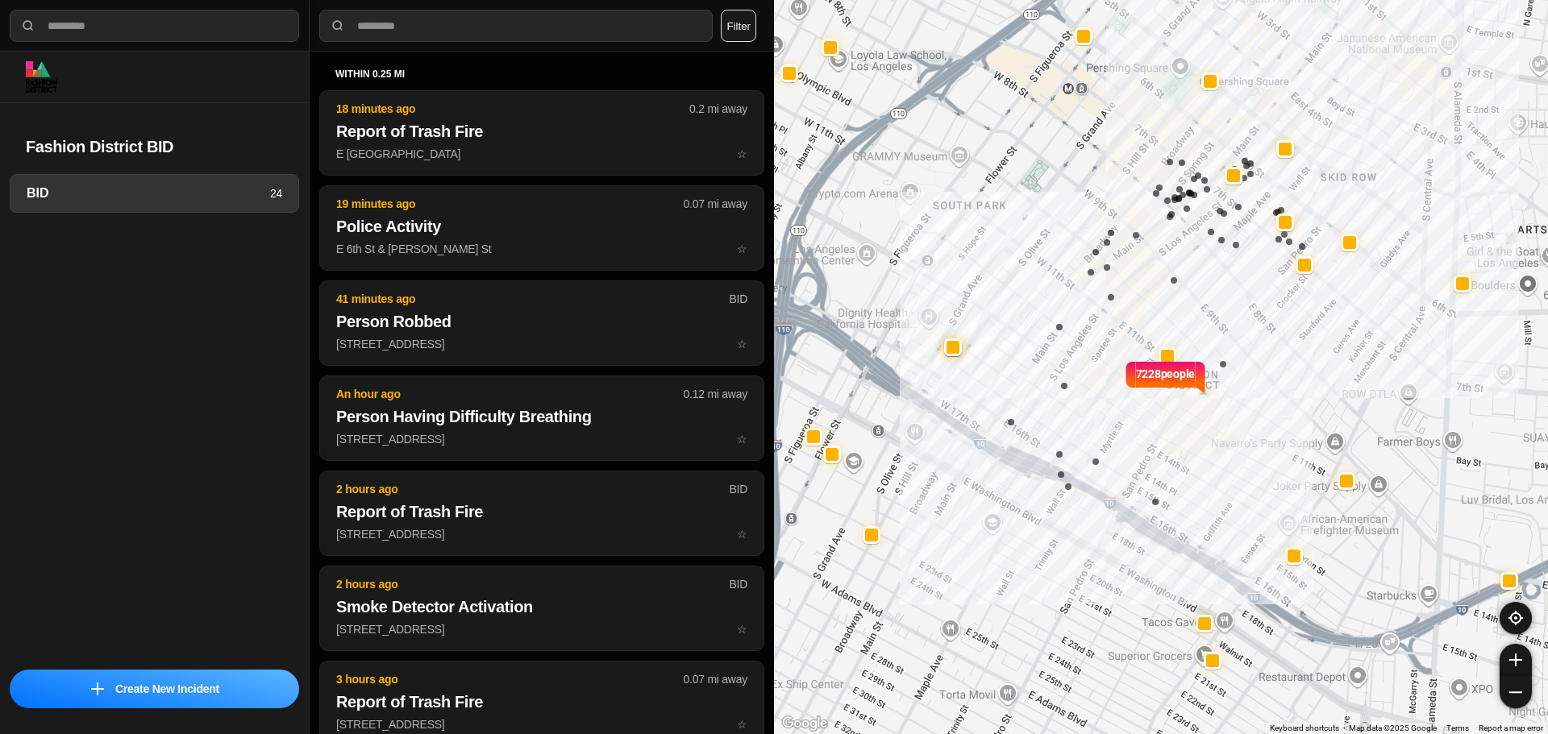
select select "*"
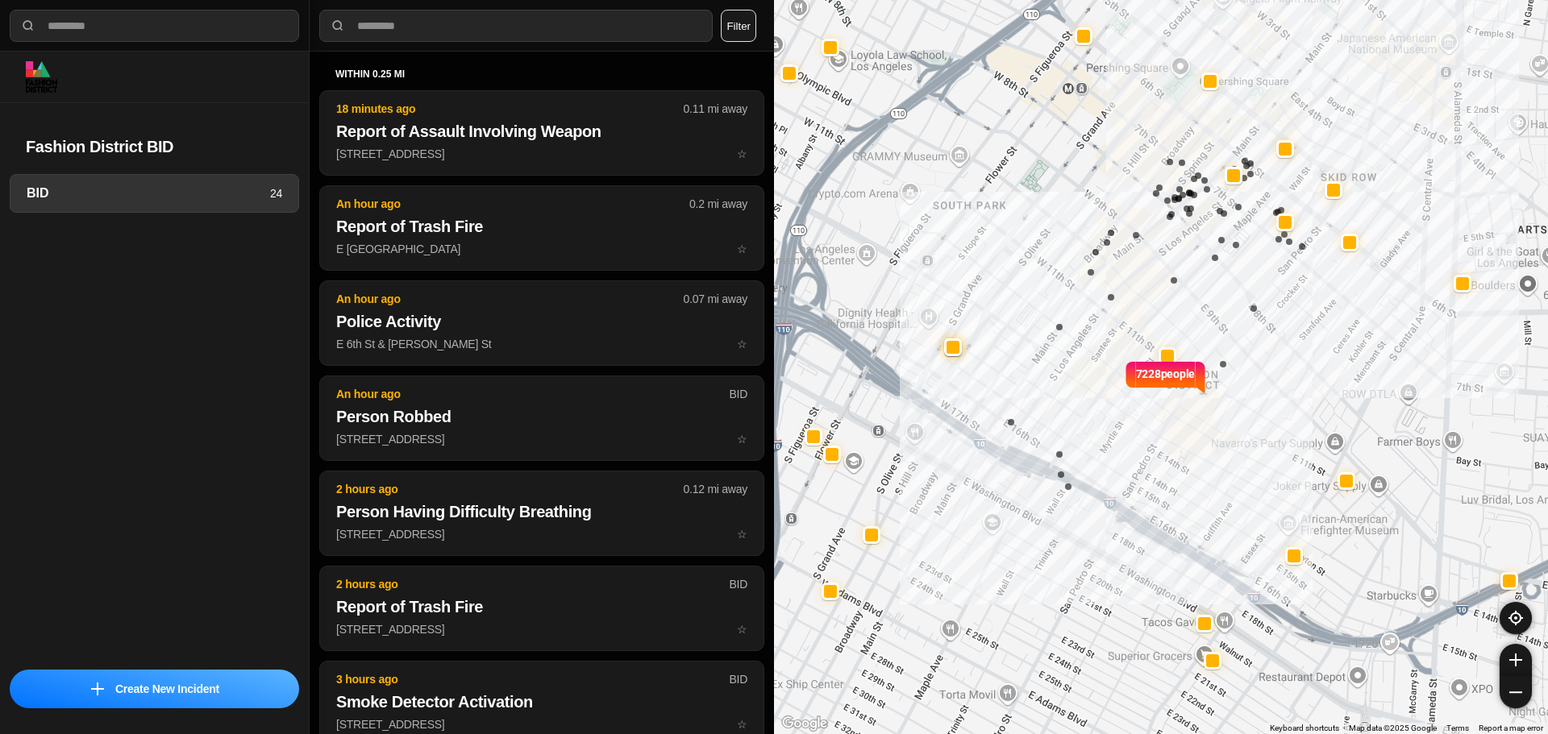
select select "*"
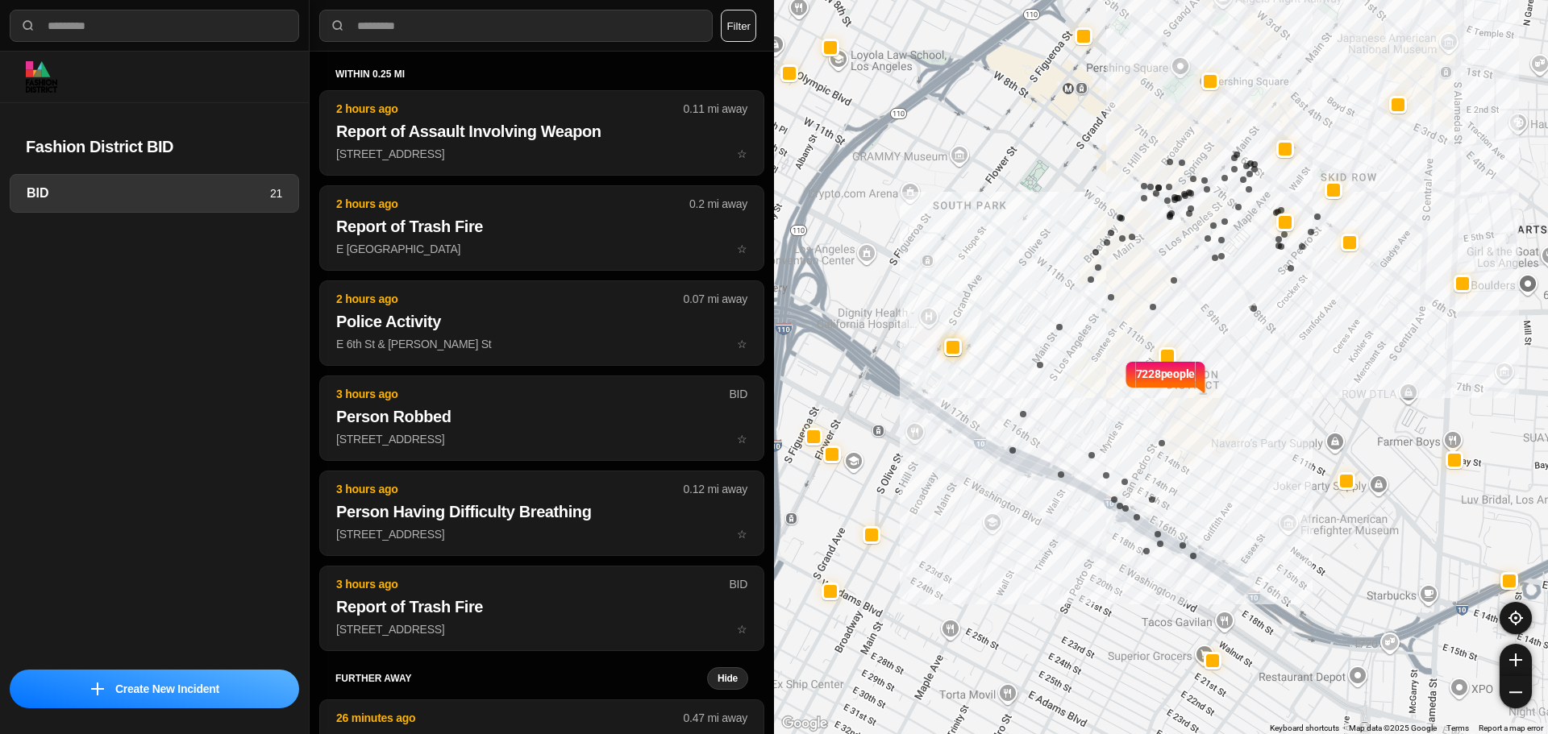
select select "*"
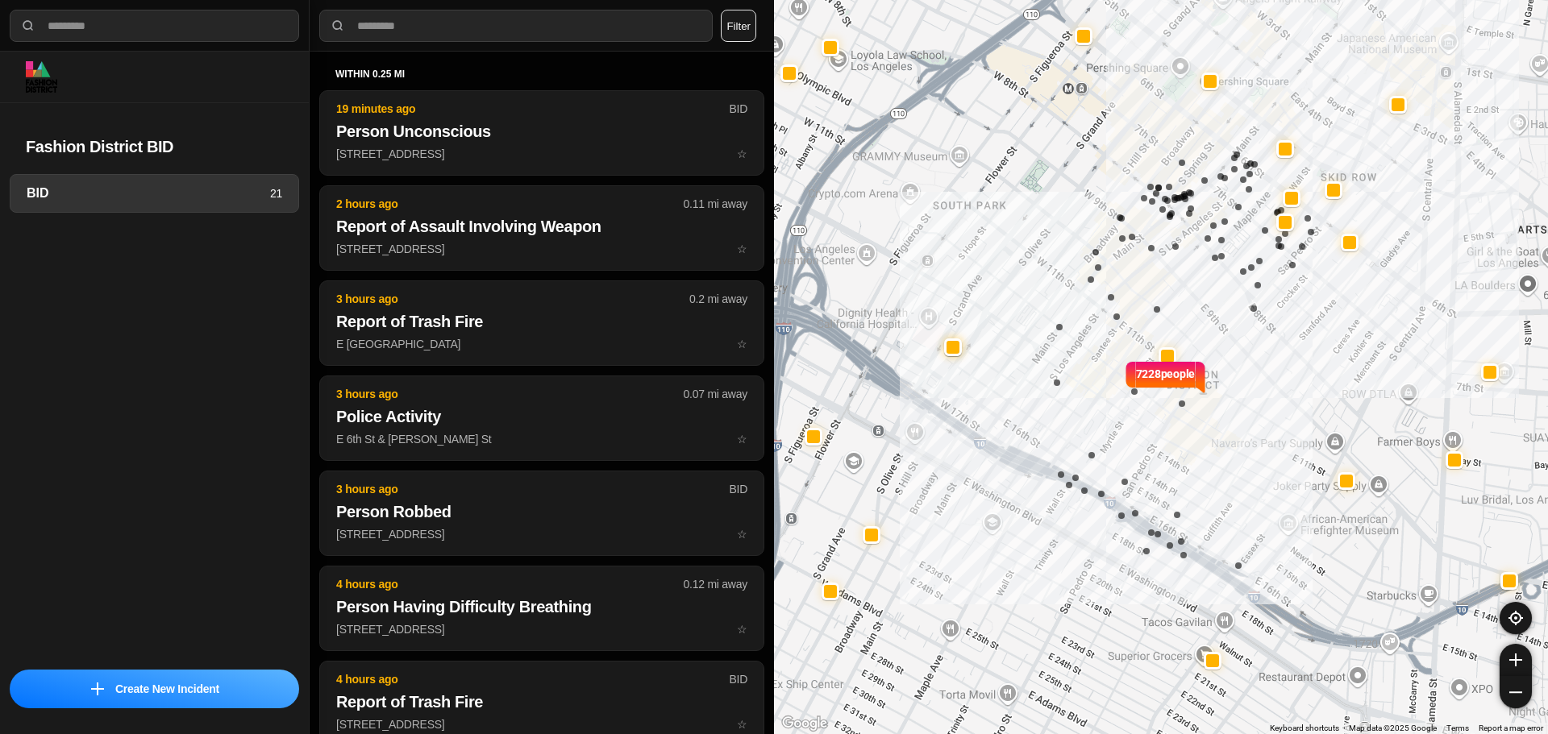
select select "*"
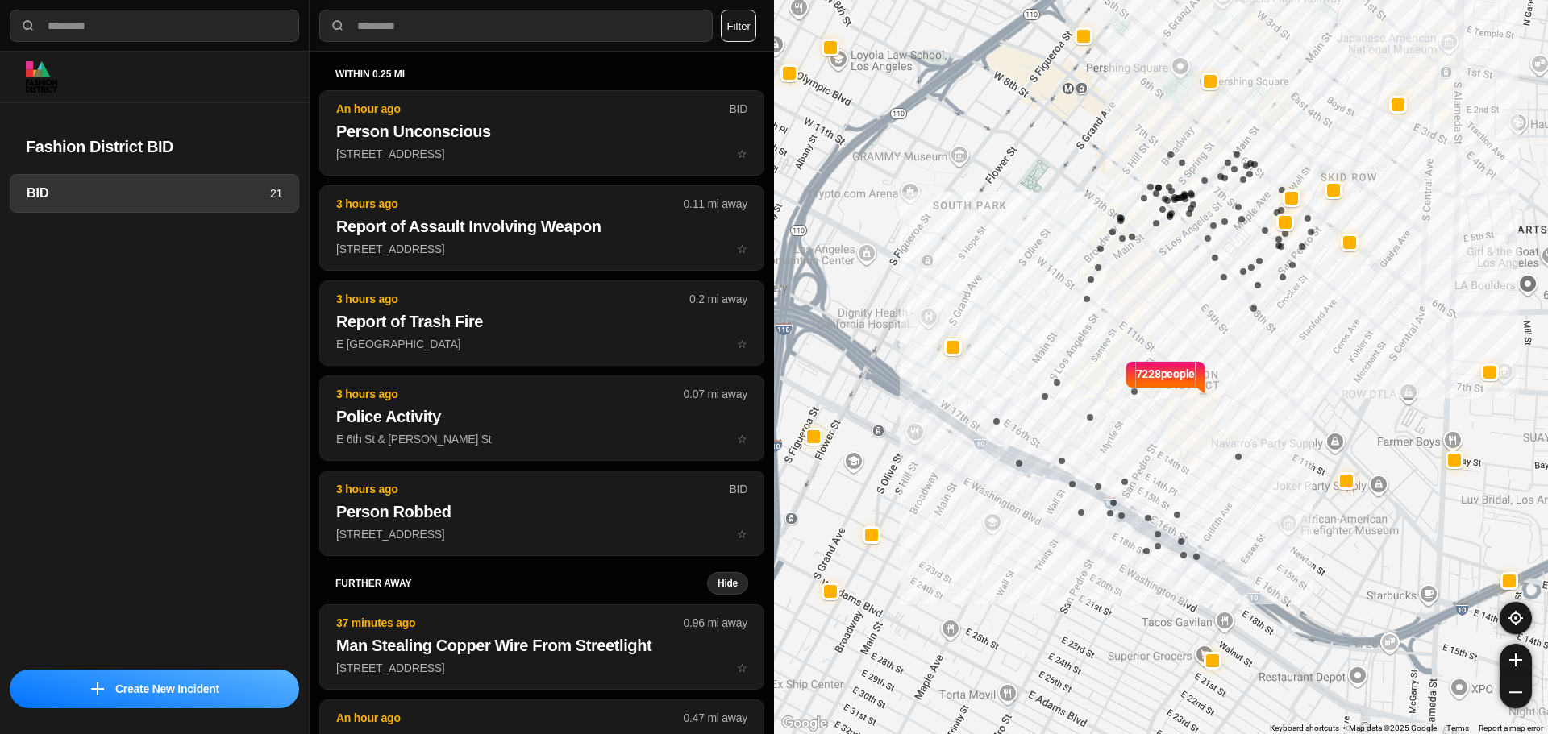
select select "*"
